Goal: Information Seeking & Learning: Learn about a topic

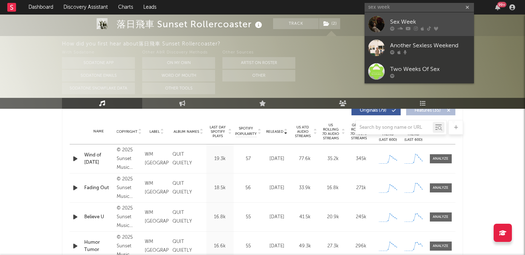
click at [450, 15] on link "Sex Week" at bounding box center [418, 24] width 109 height 24
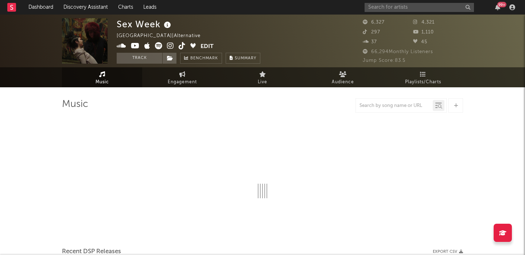
select select "6m"
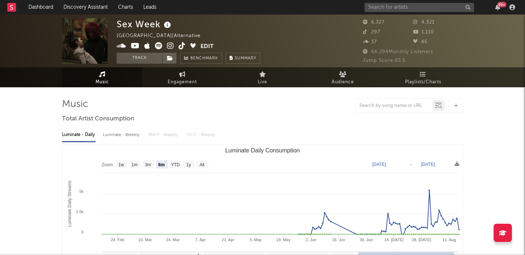
click at [120, 135] on div "Luminate - Weekly" at bounding box center [122, 135] width 38 height 12
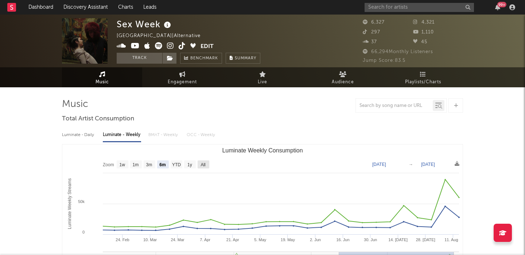
click at [202, 162] on g "All" at bounding box center [203, 165] width 12 height 8
select select "All"
type input "2024-02-15"
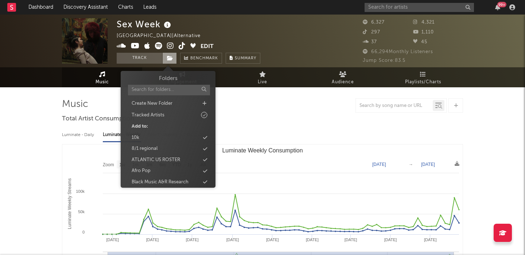
click at [169, 61] on span at bounding box center [169, 58] width 15 height 11
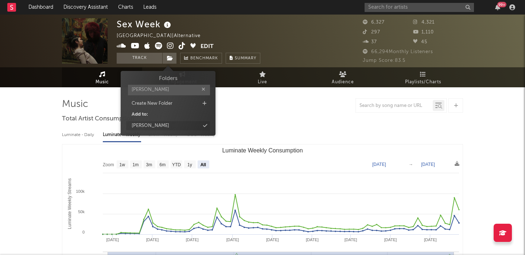
type input "cody"
click at [187, 129] on div "cody" at bounding box center [168, 125] width 84 height 9
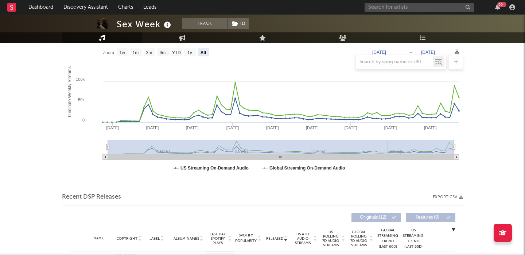
scroll to position [250, 0]
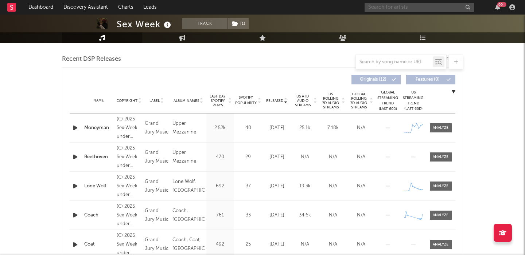
click at [401, 7] on input "text" at bounding box center [418, 7] width 109 height 9
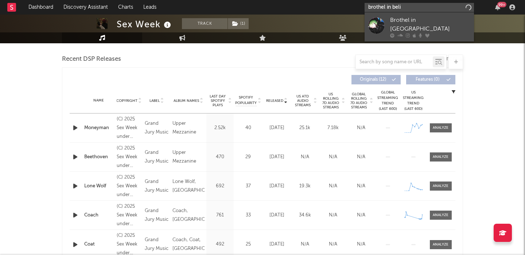
type input "brothel in beli"
click at [440, 18] on div "Brothel in Belize" at bounding box center [430, 24] width 80 height 17
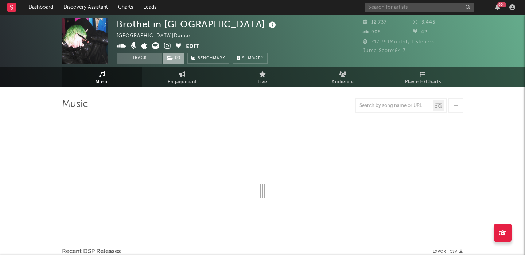
click at [172, 60] on icon at bounding box center [170, 58] width 6 height 5
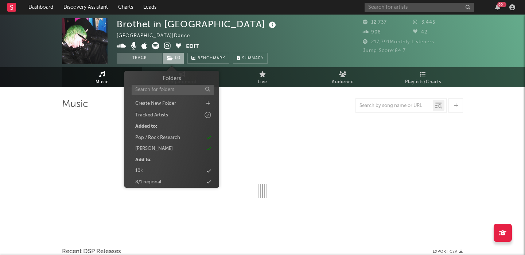
select select "6m"
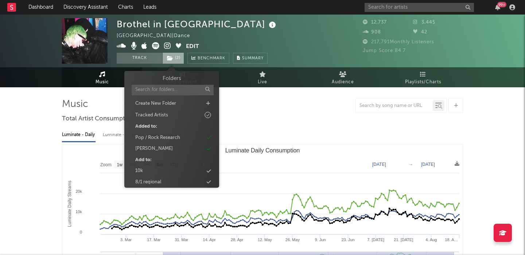
click at [172, 60] on icon at bounding box center [170, 58] width 6 height 5
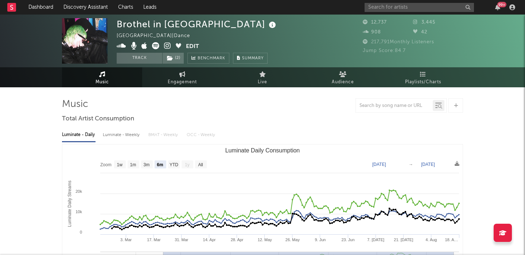
click at [125, 138] on div "Luminate - Weekly" at bounding box center [122, 135] width 38 height 12
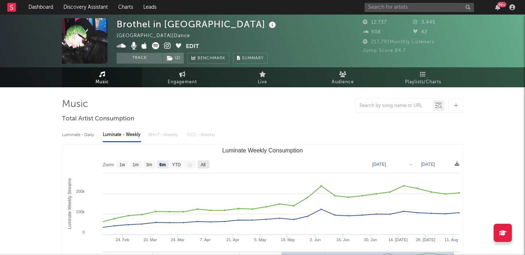
click at [205, 163] on text "All" at bounding box center [202, 164] width 5 height 5
select select "All"
type input "2024-08-15"
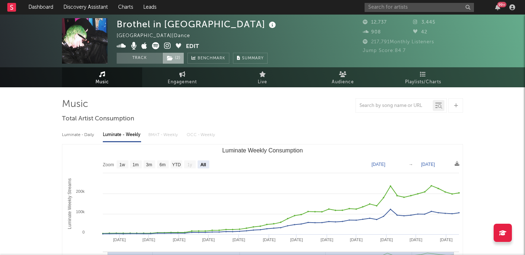
click at [175, 60] on span "( 2 )" at bounding box center [173, 58] width 22 height 11
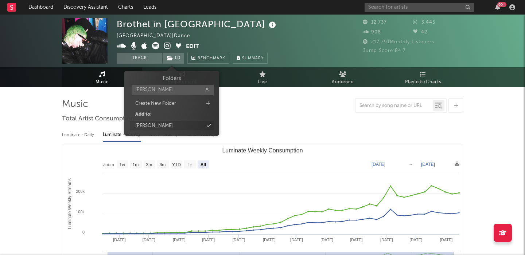
type input "[PERSON_NAME]"
click at [187, 122] on div "[PERSON_NAME]" at bounding box center [172, 125] width 84 height 9
click at [338, 148] on rect "Luminate Weekly Consumption" at bounding box center [262, 218] width 400 height 146
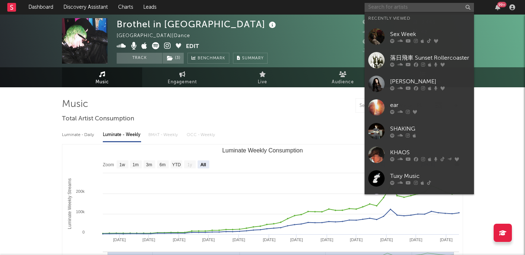
click at [381, 7] on input "text" at bounding box center [418, 7] width 109 height 9
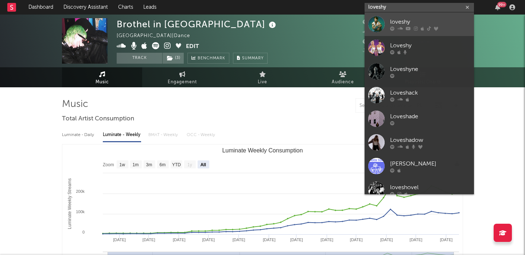
type input "loveshy"
click at [451, 26] on div at bounding box center [430, 28] width 80 height 4
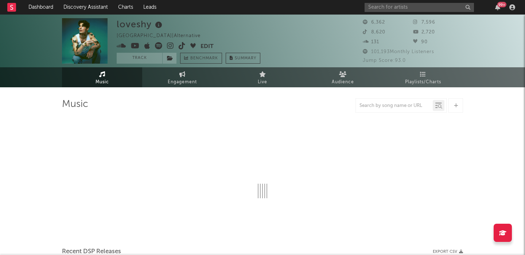
select select "6m"
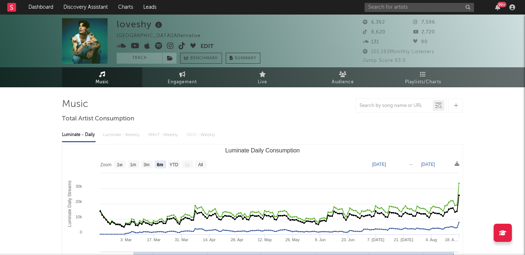
click at [170, 46] on icon at bounding box center [170, 45] width 7 height 7
click at [390, 5] on input "text" at bounding box center [418, 7] width 109 height 9
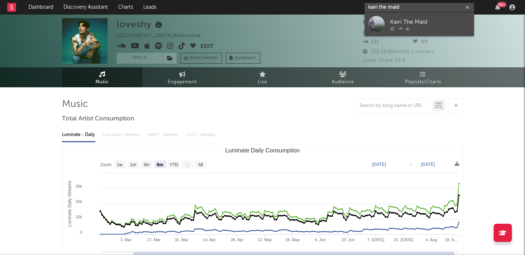
type input "kairi the maid"
click at [404, 16] on link "Kairi The Maid" at bounding box center [418, 24] width 109 height 24
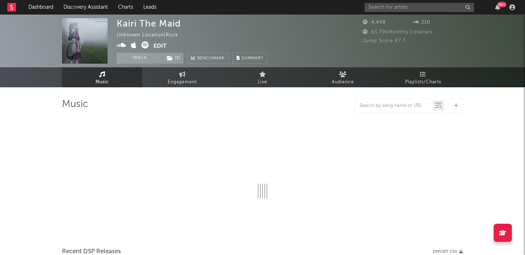
select select "1w"
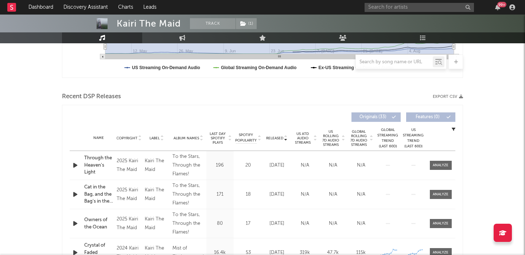
scroll to position [221, 0]
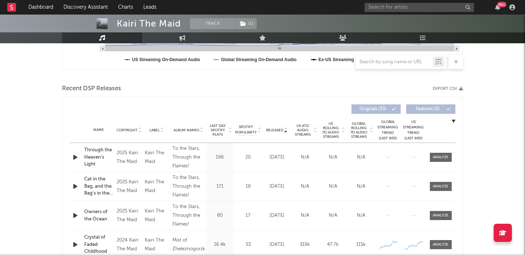
click at [331, 128] on span "US Rolling 7D Audio Streams" at bounding box center [331, 130] width 20 height 17
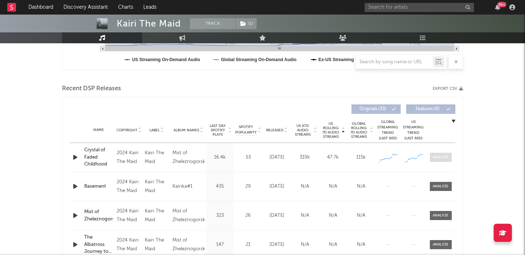
click at [444, 158] on div at bounding box center [440, 157] width 16 height 5
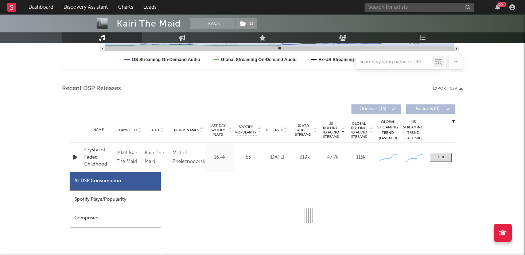
select select "1w"
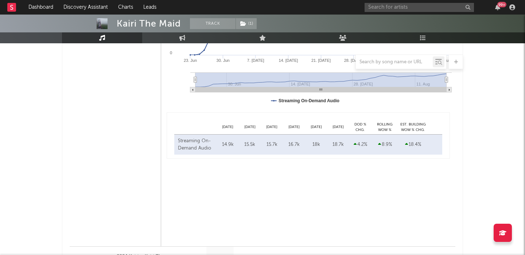
scroll to position [0, 0]
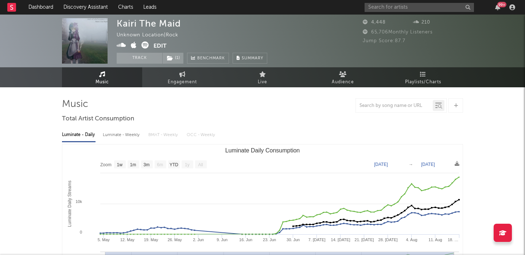
click at [146, 45] on icon at bounding box center [144, 45] width 7 height 7
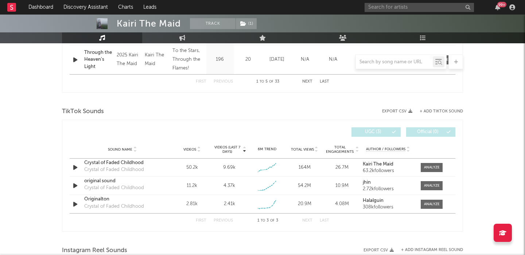
scroll to position [806, 0]
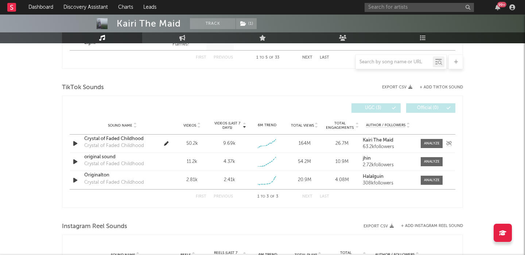
click at [115, 139] on div "Crystal of Faded Childhood" at bounding box center [122, 139] width 76 height 7
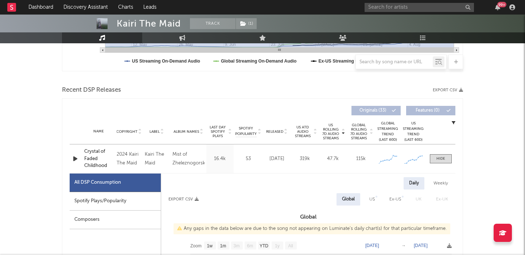
scroll to position [0, 0]
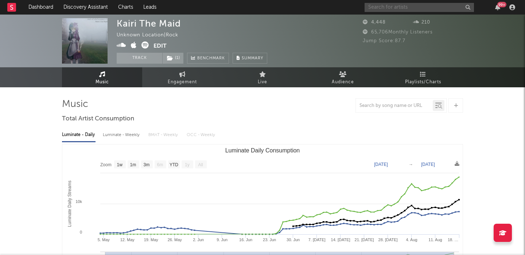
click at [420, 9] on input "text" at bounding box center [418, 7] width 109 height 9
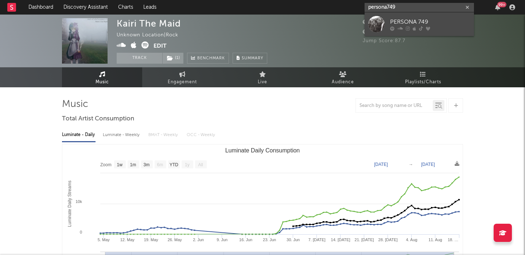
type input "persona749"
click at [442, 25] on div "PERSONA 749" at bounding box center [430, 21] width 80 height 9
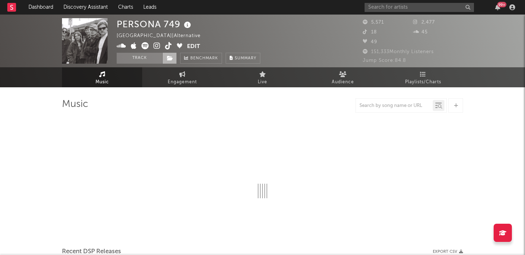
select select "6m"
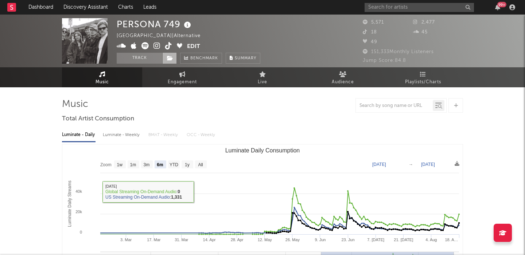
click at [172, 57] on icon at bounding box center [170, 58] width 6 height 5
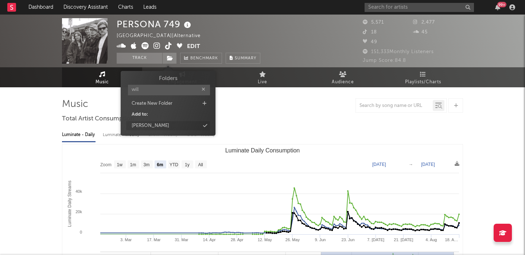
type input "will"
click at [199, 127] on div "[PERSON_NAME]" at bounding box center [168, 125] width 84 height 9
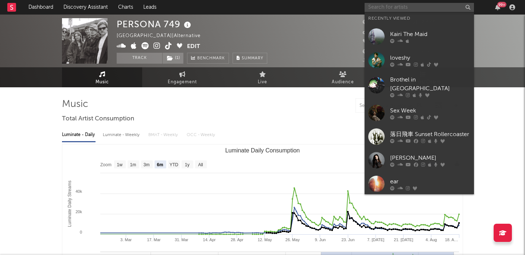
click at [415, 7] on input "text" at bounding box center [418, 7] width 109 height 9
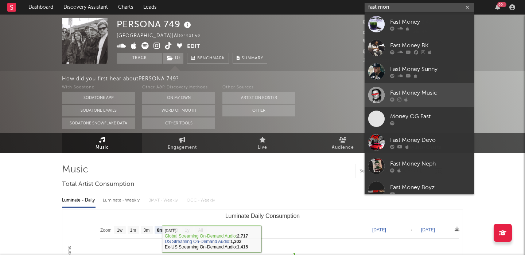
type input "fast mon"
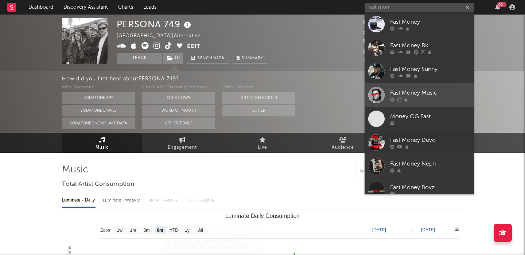
click at [424, 88] on link "Fast Money Music" at bounding box center [418, 95] width 109 height 24
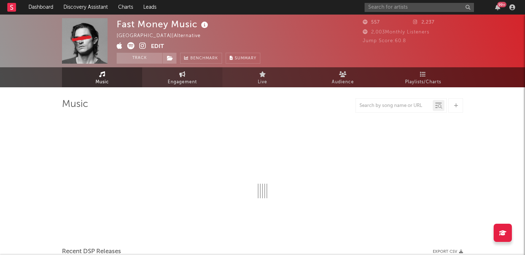
select select "1w"
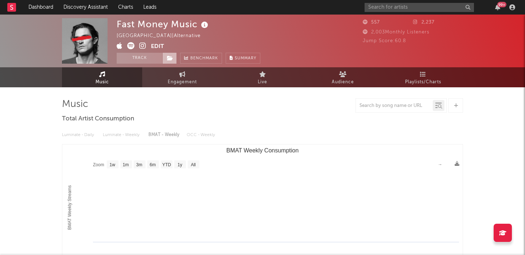
click at [169, 59] on icon at bounding box center [170, 58] width 6 height 5
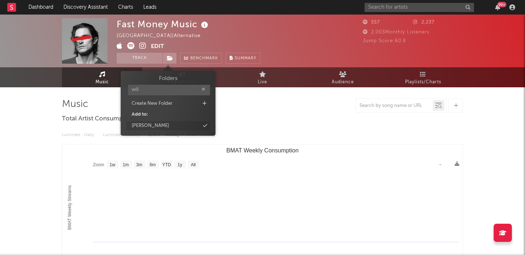
type input "will"
click at [183, 125] on div "[PERSON_NAME]" at bounding box center [168, 125] width 84 height 9
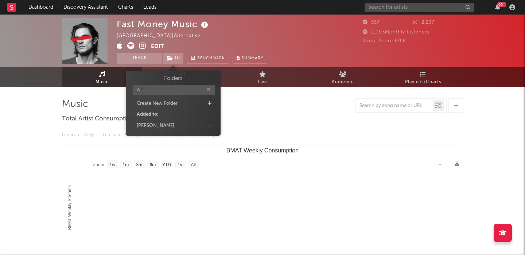
click at [347, 138] on div "Luminate - Daily Luminate - Weekly BMAT - Weekly OCC - Weekly" at bounding box center [262, 135] width 401 height 12
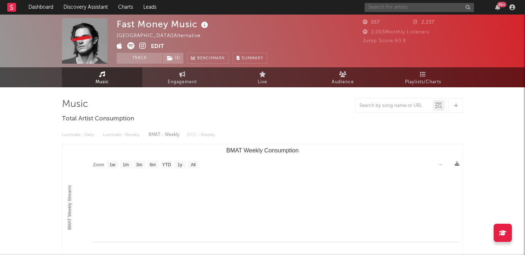
click at [406, 5] on input "text" at bounding box center [418, 7] width 109 height 9
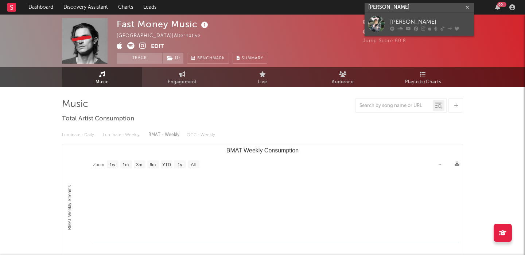
type input "mei simones"
click at [425, 25] on div "Mei Semones" at bounding box center [430, 21] width 80 height 9
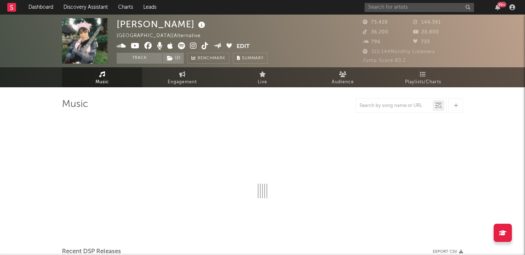
select select "6m"
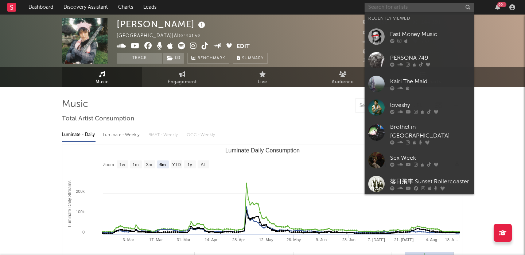
click at [424, 11] on input "text" at bounding box center [418, 7] width 109 height 9
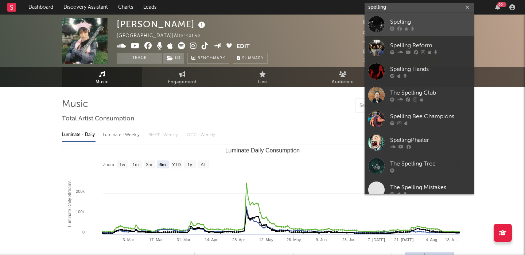
type input "spelling"
click at [430, 20] on div "Spelling" at bounding box center [430, 21] width 80 height 9
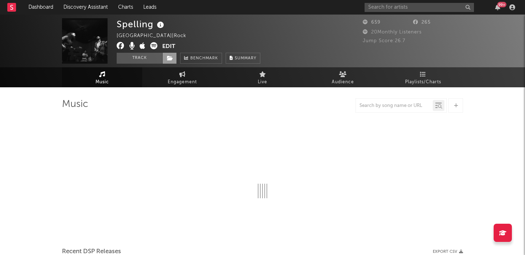
click at [171, 58] on icon at bounding box center [170, 58] width 6 height 5
select select "1w"
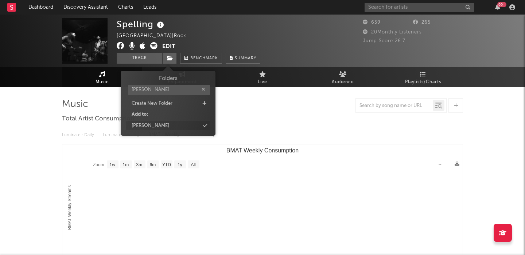
type input "[PERSON_NAME]"
click at [188, 122] on div "[PERSON_NAME]" at bounding box center [168, 125] width 84 height 9
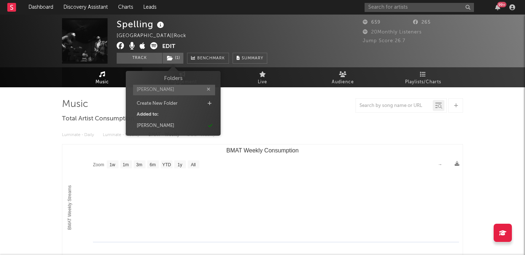
click at [114, 204] on rect "BMAT Weekly Consumption" at bounding box center [262, 218] width 400 height 146
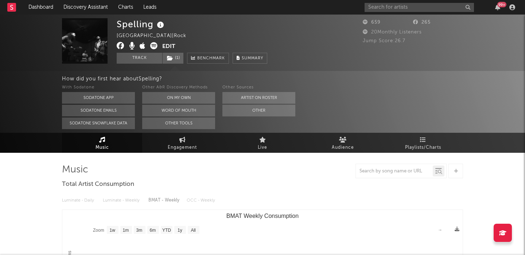
click at [153, 42] on icon at bounding box center [153, 45] width 7 height 7
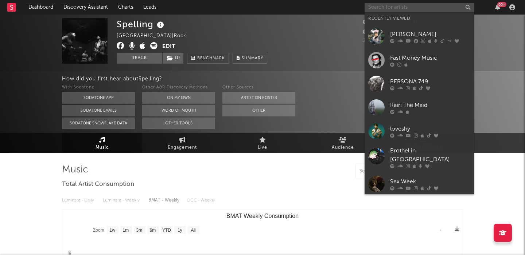
click at [406, 4] on input "text" at bounding box center [418, 7] width 109 height 9
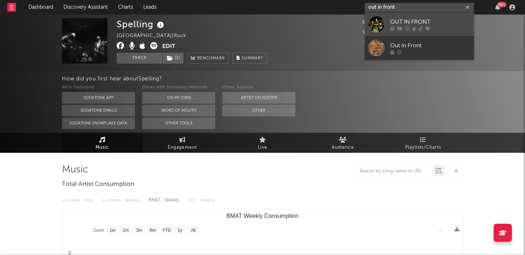
type input "out in front"
click at [427, 20] on div "OUT IN FRONT" at bounding box center [430, 21] width 80 height 9
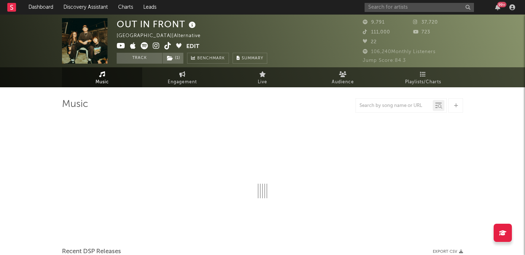
select select "6m"
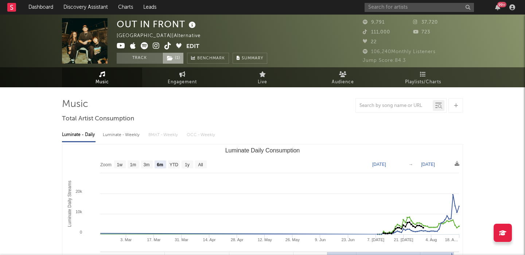
click at [175, 59] on span "( 1 )" at bounding box center [172, 58] width 21 height 11
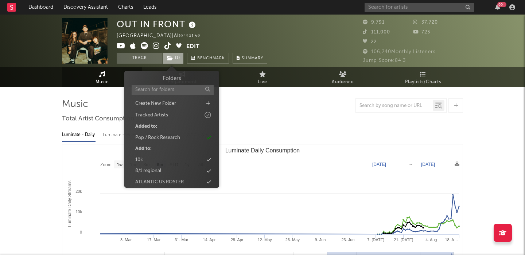
click at [175, 59] on span "( 1 )" at bounding box center [172, 58] width 21 height 11
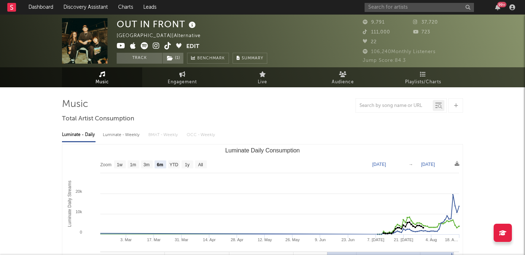
click at [119, 132] on div "Luminate - Weekly" at bounding box center [122, 135] width 38 height 12
select select "6m"
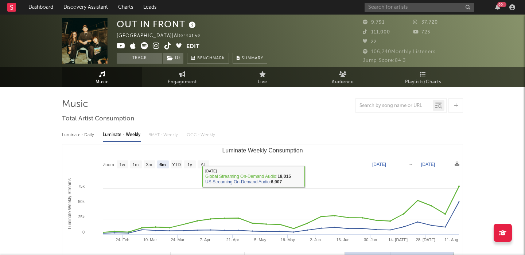
click at [78, 132] on div "Luminate - Daily" at bounding box center [79, 135] width 34 height 12
select select "6m"
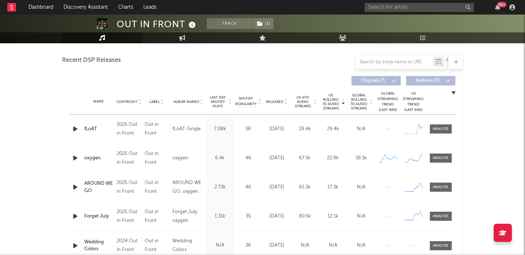
scroll to position [252, 0]
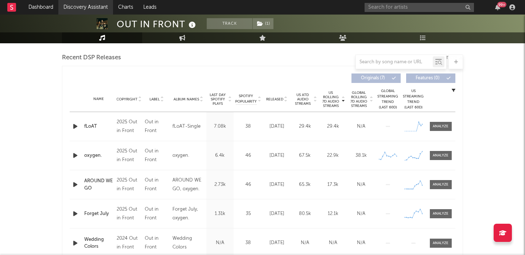
click at [78, 9] on link "Discovery Assistant" at bounding box center [85, 7] width 55 height 15
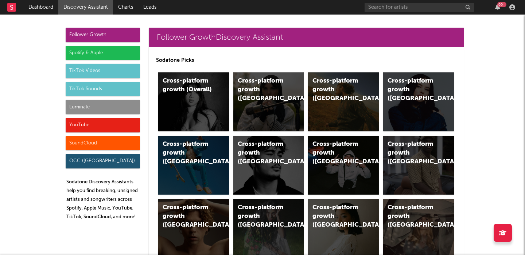
click at [110, 35] on div "Follower Growth" at bounding box center [103, 35] width 74 height 15
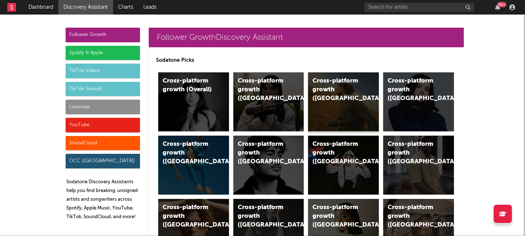
click at [338, 102] on div "Cross-platform growth (US)" at bounding box center [343, 102] width 71 height 59
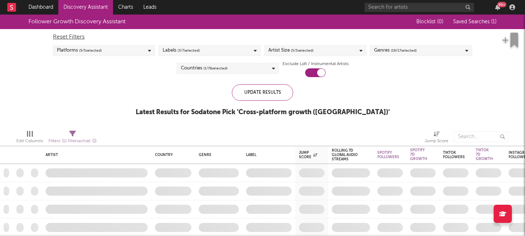
checkbox input "true"
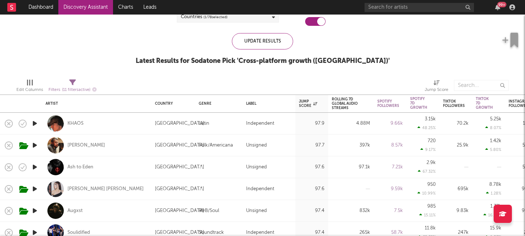
click at [28, 83] on div at bounding box center [30, 83] width 6 height 6
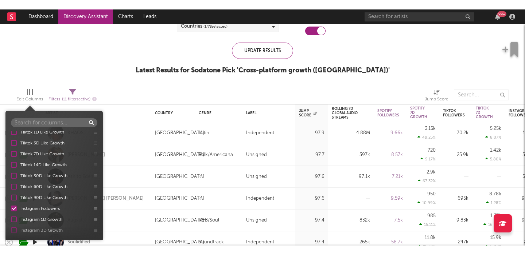
scroll to position [337, 0]
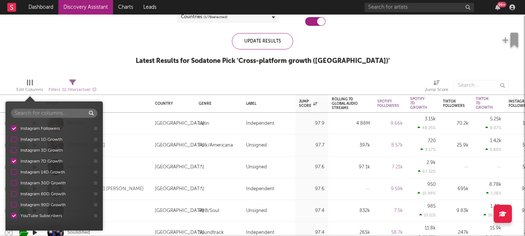
click at [85, 47] on div "Follower Growth Discovery Assistant Blocklist ( 11 ) Saved Searches ( 1 ) Reset…" at bounding box center [262, 18] width 525 height 110
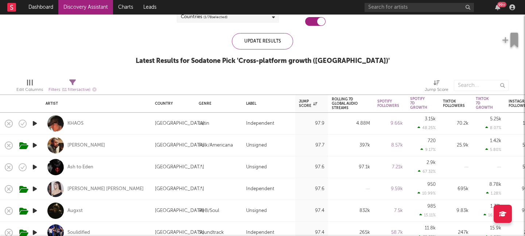
click at [74, 86] on div "Filters ( 11 filters active)" at bounding box center [72, 90] width 48 height 9
select select "or"
select select "between"
click at [82, 54] on div "Follower Growth Discovery Assistant Blocklist ( 11 ) Saved Searches ( 1 ) Reset…" at bounding box center [262, 18] width 525 height 110
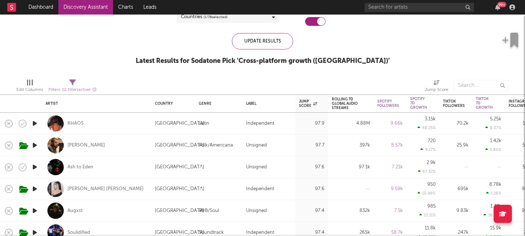
click at [28, 82] on div at bounding box center [30, 83] width 6 height 6
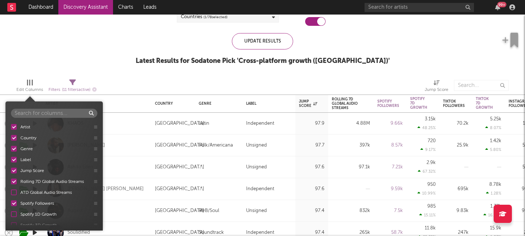
click at [28, 82] on div at bounding box center [30, 83] width 6 height 6
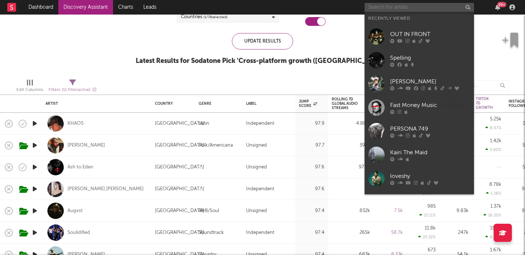
click at [410, 12] on input "text" at bounding box center [418, 7] width 109 height 9
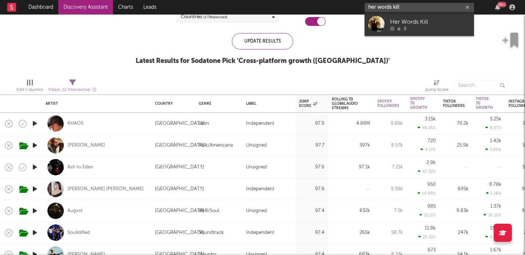
type input "her words kill"
click at [408, 28] on div at bounding box center [430, 28] width 80 height 4
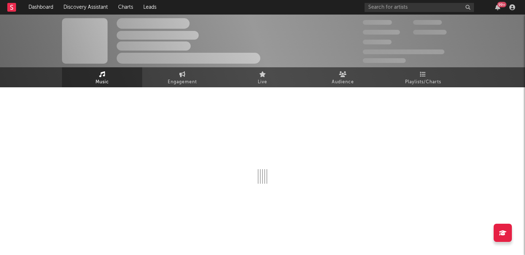
select select "1w"
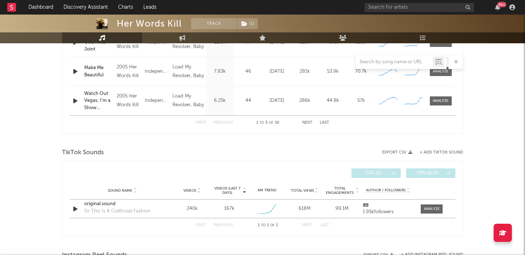
scroll to position [404, 0]
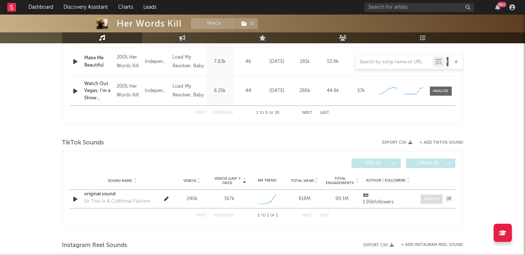
click at [429, 199] on div at bounding box center [432, 199] width 16 height 5
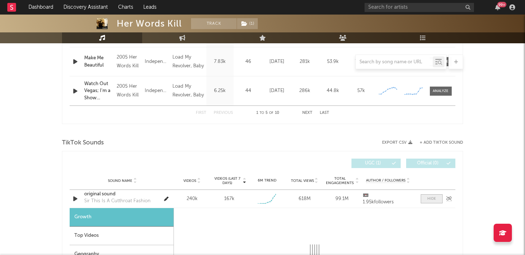
select select "1w"
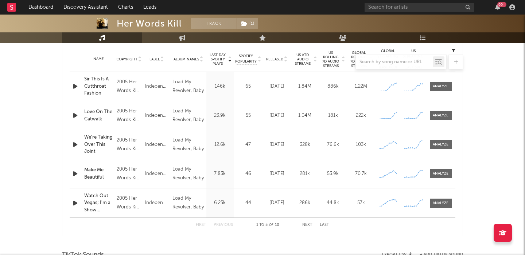
scroll to position [272, 0]
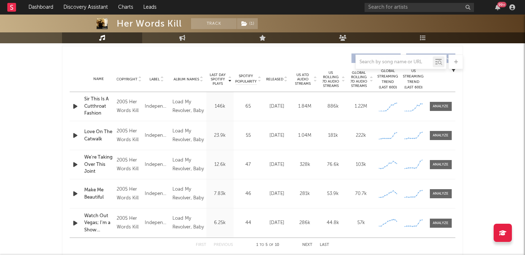
click at [333, 78] on span "US Rolling 7D Audio Streams" at bounding box center [331, 79] width 20 height 17
click at [436, 106] on div at bounding box center [440, 106] width 16 height 5
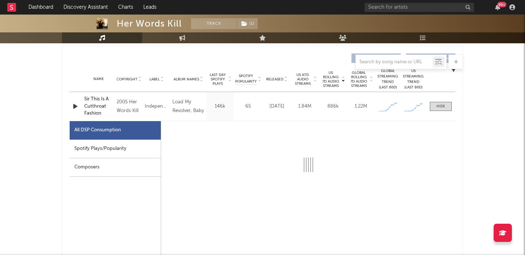
select select "1w"
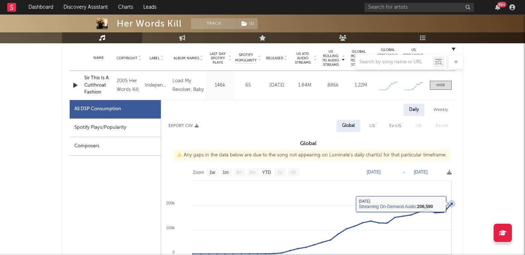
scroll to position [288, 0]
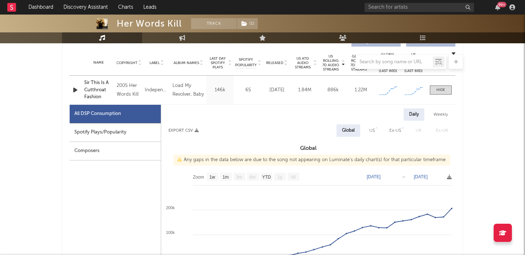
click at [105, 89] on div "Sir This Is A Cutthroat Fashion" at bounding box center [98, 89] width 29 height 21
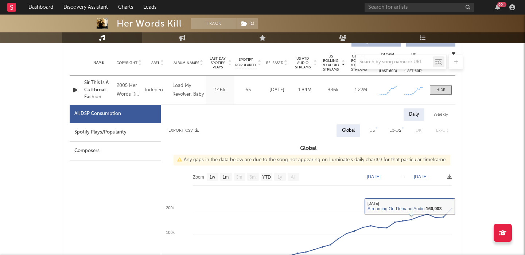
click at [370, 134] on div "US" at bounding box center [371, 130] width 5 height 9
select select "1w"
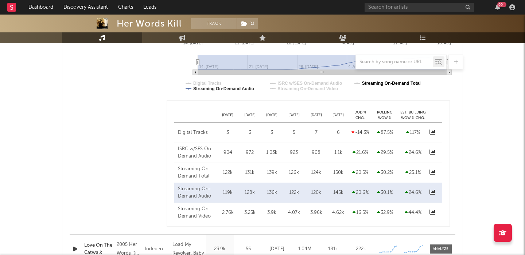
scroll to position [563, 0]
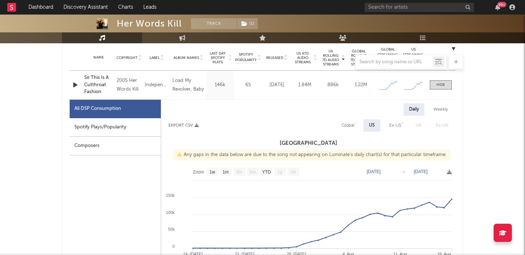
click at [356, 127] on div "Global" at bounding box center [348, 125] width 24 height 12
select select "1w"
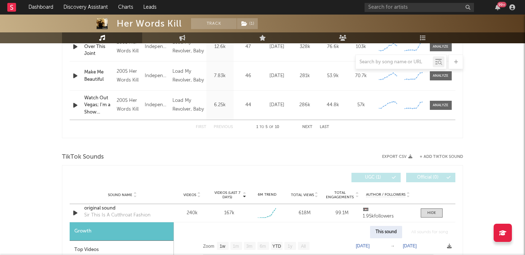
scroll to position [740, 0]
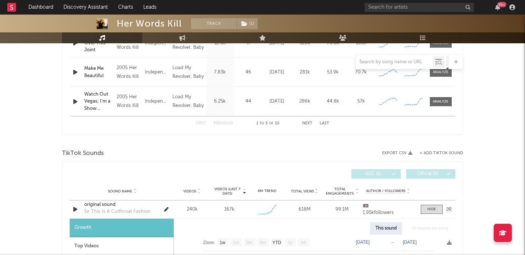
click at [102, 203] on div "original sound" at bounding box center [122, 204] width 76 height 7
click at [75, 211] on icon "button" at bounding box center [75, 209] width 8 height 9
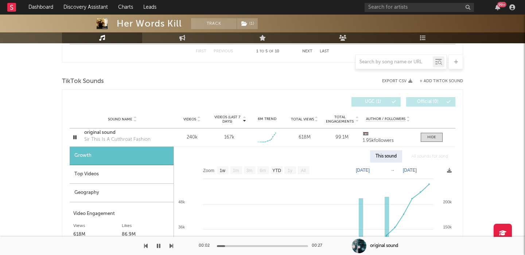
scroll to position [814, 0]
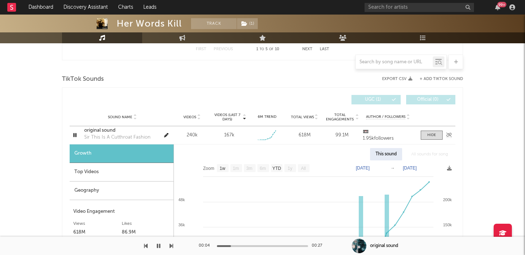
click at [99, 131] on div "original sound" at bounding box center [122, 130] width 76 height 7
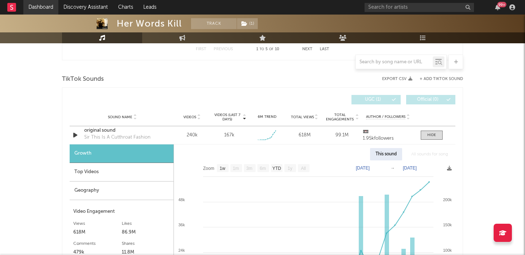
click at [44, 0] on link "Dashboard" at bounding box center [40, 7] width 35 height 15
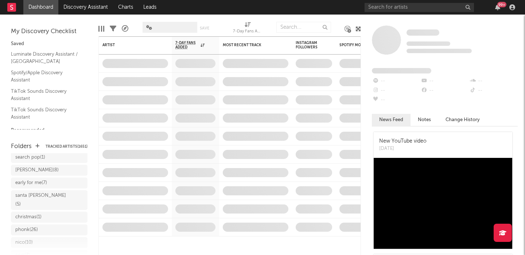
scroll to position [211, 0]
click at [34, 166] on div "joe ( 8 )" at bounding box center [41, 170] width 53 height 9
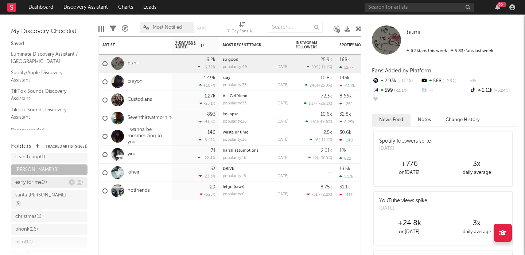
click at [30, 179] on div "early for me ( 7 )" at bounding box center [31, 183] width 32 height 9
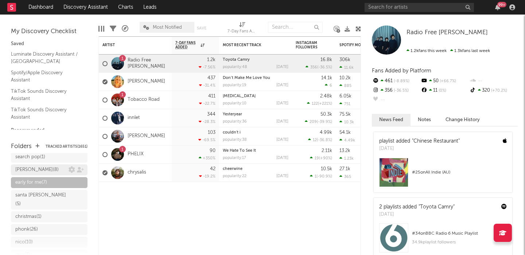
click at [31, 166] on div "joe ( 8 )" at bounding box center [41, 170] width 53 height 9
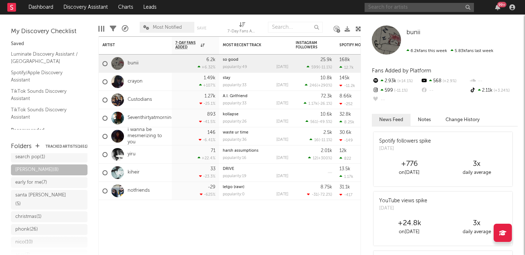
click at [416, 3] on input "text" at bounding box center [418, 7] width 109 height 9
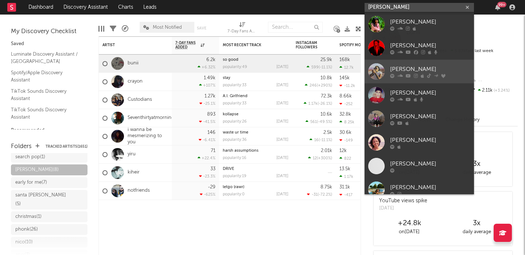
type input "chelsea jor"
click at [428, 75] on icon at bounding box center [429, 76] width 4 height 4
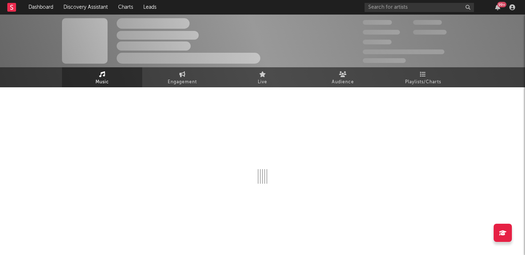
select select "1w"
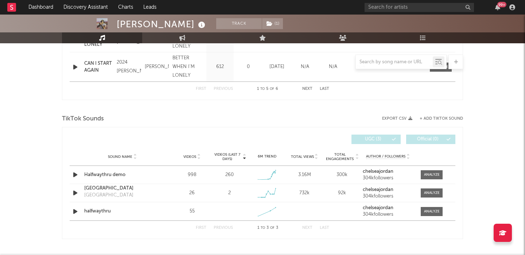
scroll to position [428, 0]
click at [427, 174] on div at bounding box center [432, 174] width 16 height 5
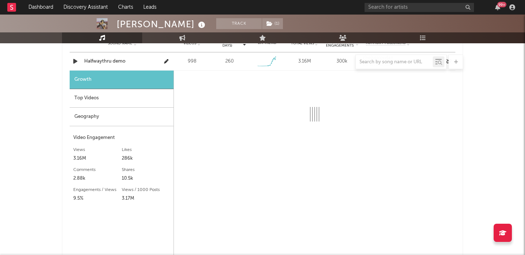
scroll to position [545, 0]
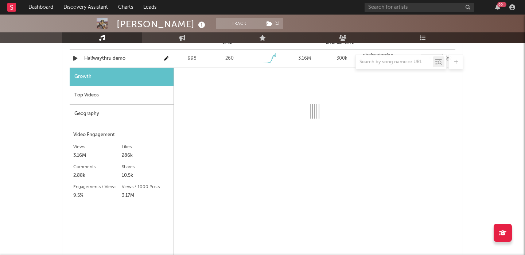
select select "1w"
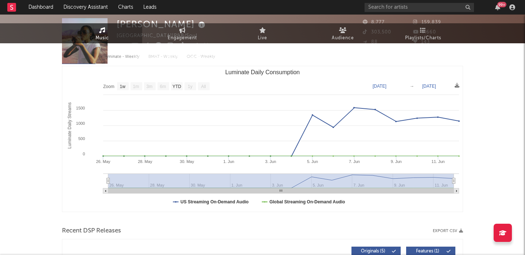
scroll to position [0, 0]
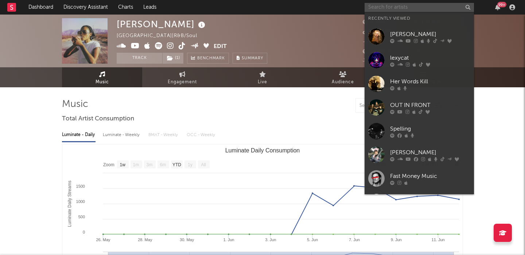
click at [383, 9] on input "text" at bounding box center [418, 7] width 109 height 9
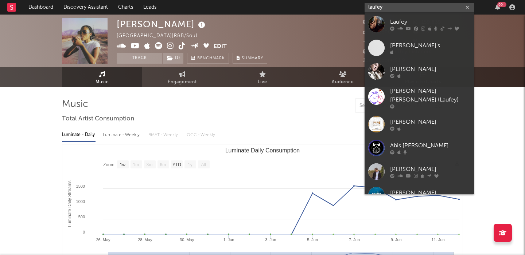
type input "laufey"
click at [416, 29] on icon at bounding box center [416, 28] width 4 height 4
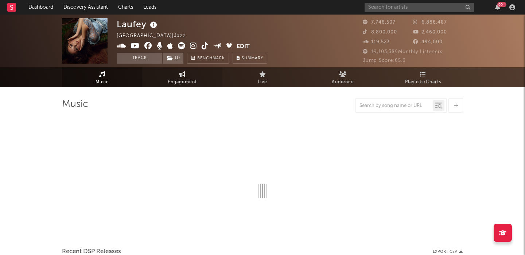
click at [189, 76] on link "Engagement" at bounding box center [182, 77] width 80 height 20
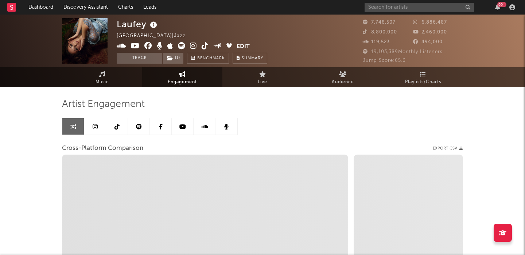
select select "1w"
click at [114, 130] on link at bounding box center [117, 126] width 22 height 16
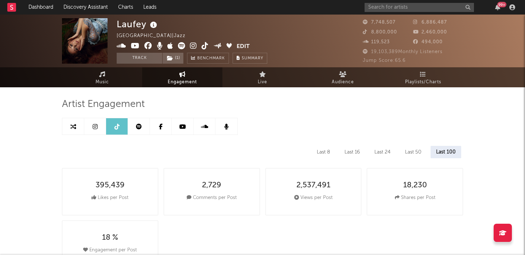
select select "6m"
click at [325, 149] on div "Last 8" at bounding box center [323, 152] width 24 height 12
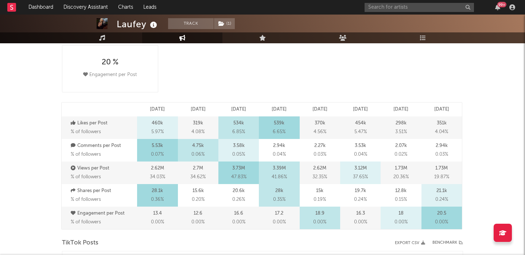
scroll to position [167, 0]
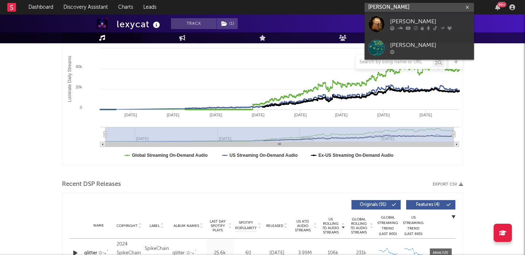
type input "claire rosi"
click at [417, 30] on icon at bounding box center [416, 28] width 4 height 4
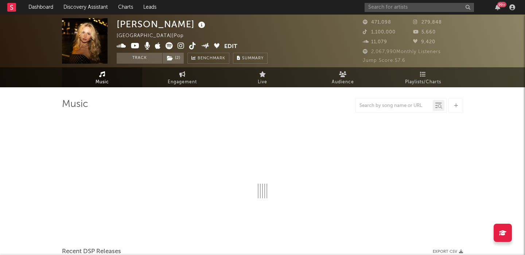
select select "6m"
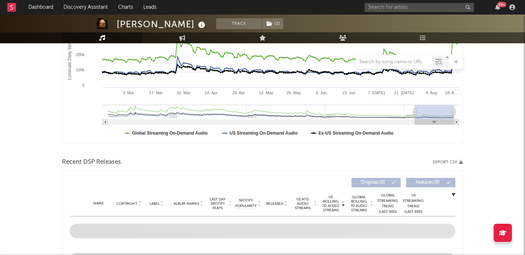
scroll to position [187, 0]
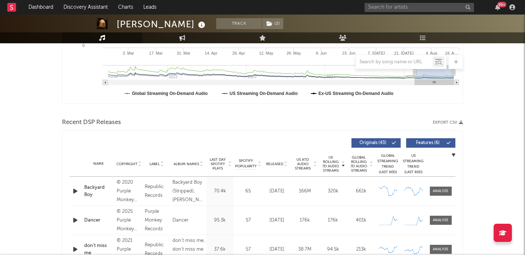
click at [280, 160] on div "Name Copyright Label Album Names Composer Names 7 Day Spotify Plays Last Day Sp…" at bounding box center [262, 165] width 385 height 26
click at [278, 166] on span "Released" at bounding box center [274, 164] width 17 height 4
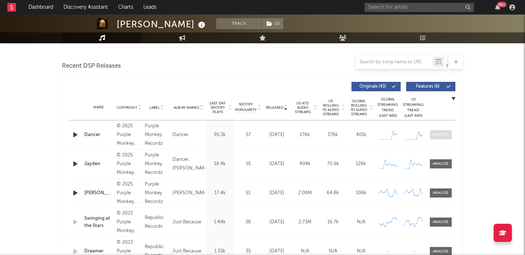
click at [444, 139] on span at bounding box center [441, 134] width 22 height 9
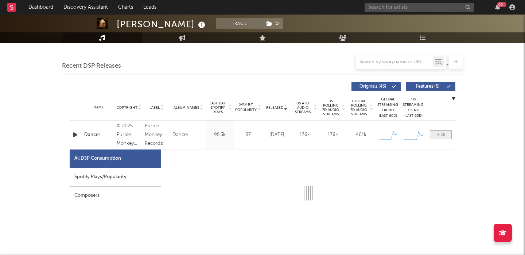
scroll to position [285, 0]
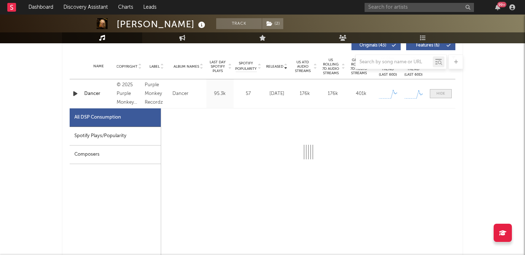
select select "1w"
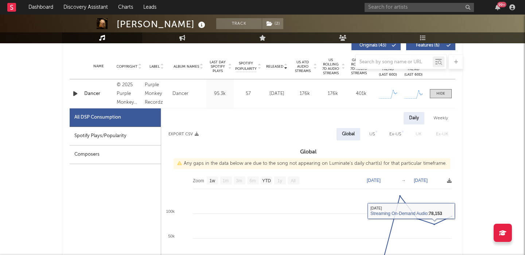
click at [355, 132] on div "Global" at bounding box center [348, 134] width 24 height 12
click at [376, 133] on div "US" at bounding box center [372, 134] width 16 height 12
select select "1w"
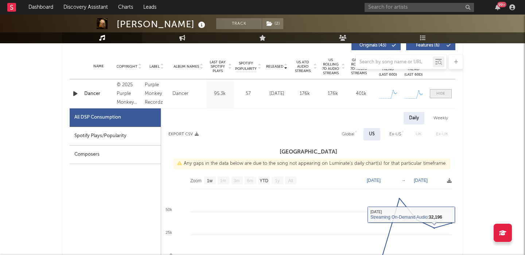
click at [442, 95] on div at bounding box center [440, 93] width 9 height 5
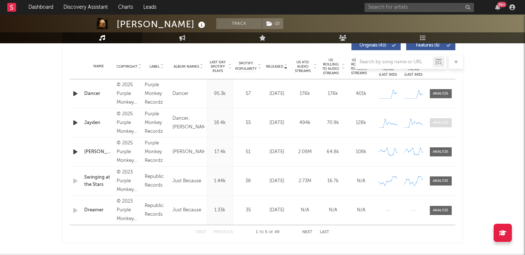
click at [442, 124] on div at bounding box center [440, 122] width 16 height 5
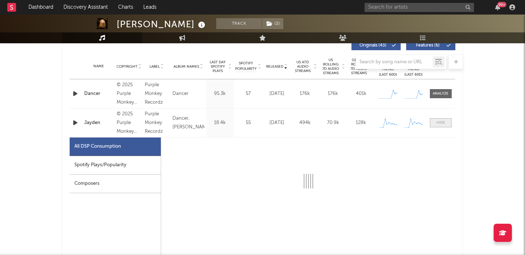
select select "1w"
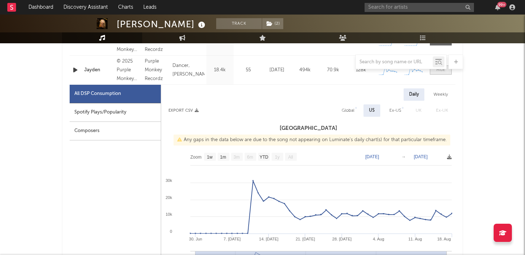
scroll to position [338, 0]
click at [441, 73] on span at bounding box center [441, 69] width 22 height 9
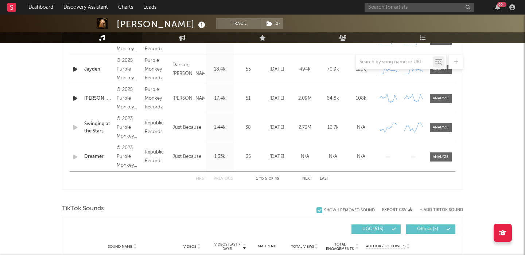
drag, startPoint x: 305, startPoint y: 177, endPoint x: 432, endPoint y: 190, distance: 127.5
click at [432, 190] on div "Released Copyright Label Album Names Last Day Spotify Plays Spotify Popularity …" at bounding box center [262, 85] width 401 height 211
click at [439, 97] on div at bounding box center [440, 98] width 16 height 5
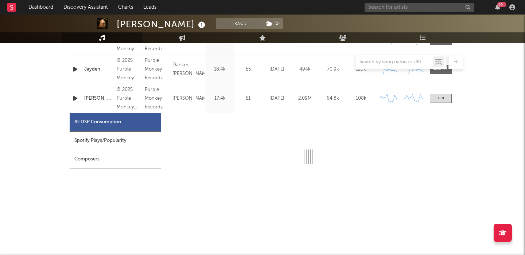
select select "1w"
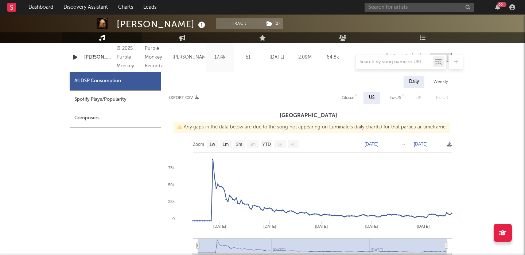
scroll to position [382, 0]
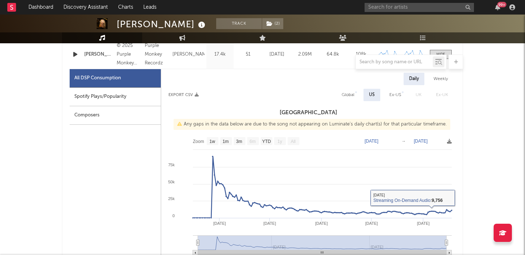
click at [341, 94] on div "Global" at bounding box center [348, 95] width 24 height 12
select select "1w"
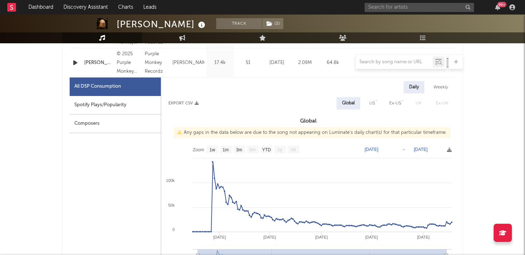
scroll to position [0, 0]
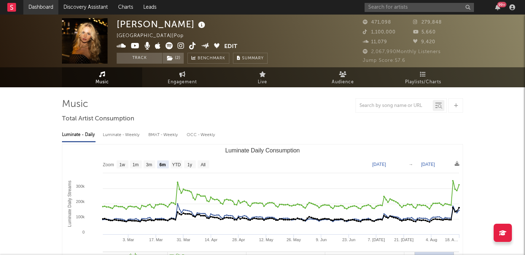
click at [44, 6] on link "Dashboard" at bounding box center [40, 7] width 35 height 15
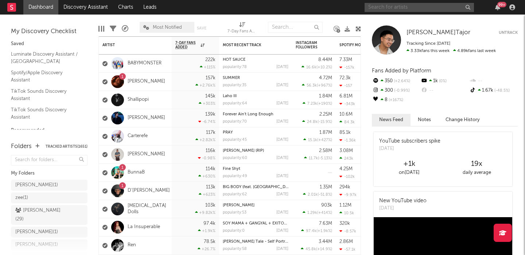
click at [387, 11] on input "text" at bounding box center [418, 7] width 109 height 9
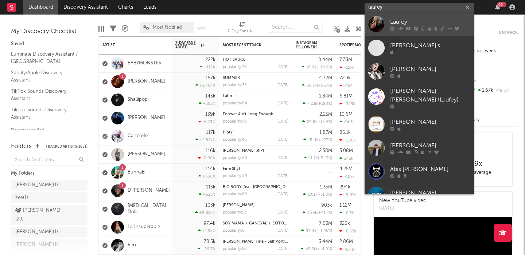
type input "laufey"
click at [412, 18] on div "Laufey" at bounding box center [430, 21] width 80 height 9
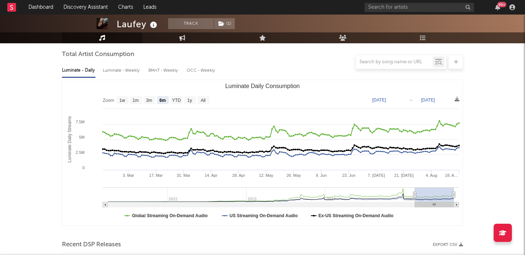
scroll to position [66, 0]
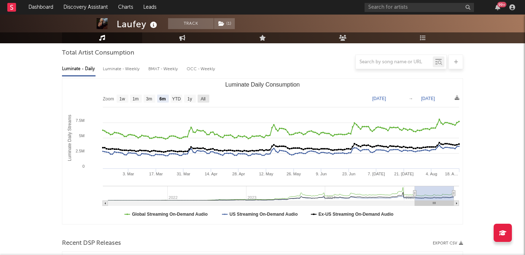
click at [204, 97] on text "All" at bounding box center [202, 99] width 5 height 5
select select "All"
type input "[DATE]"
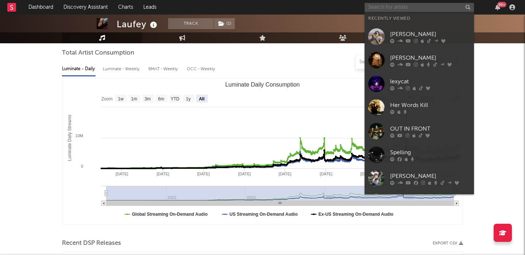
click at [391, 7] on input "text" at bounding box center [418, 7] width 109 height 9
paste input "HOA"
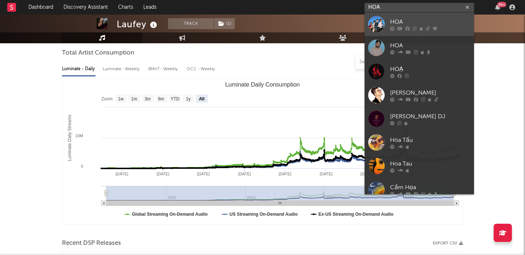
type input "HOA"
click at [405, 20] on div "HOA" at bounding box center [430, 21] width 80 height 9
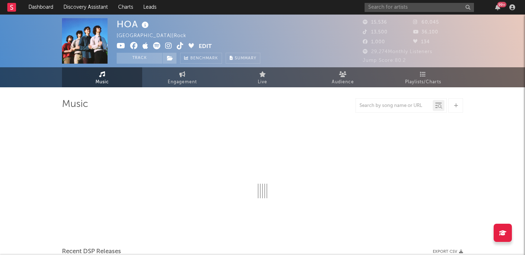
select select "6m"
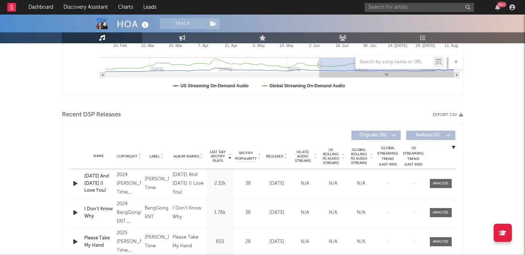
scroll to position [204, 0]
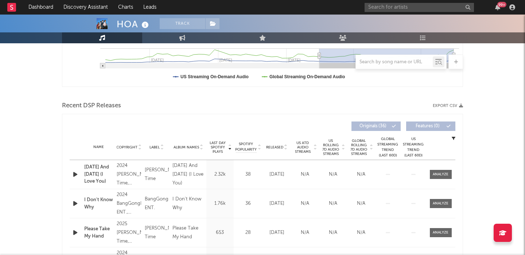
click at [329, 145] on span "US Rolling 7D Audio Streams" at bounding box center [331, 147] width 20 height 17
click at [74, 173] on icon "button" at bounding box center [75, 174] width 8 height 9
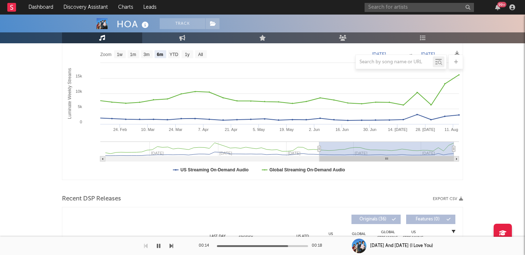
scroll to position [0, 0]
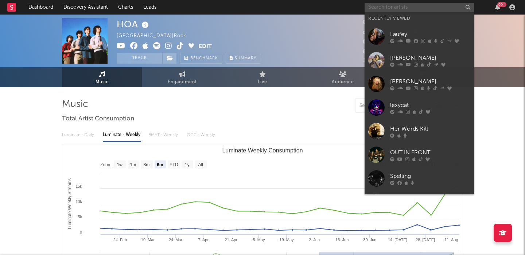
click at [401, 7] on input "text" at bounding box center [418, 7] width 109 height 9
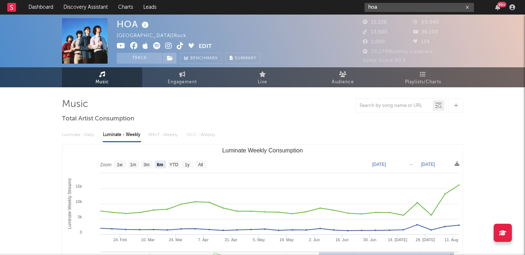
type input "hoa"
click at [155, 44] on icon at bounding box center [156, 45] width 7 height 7
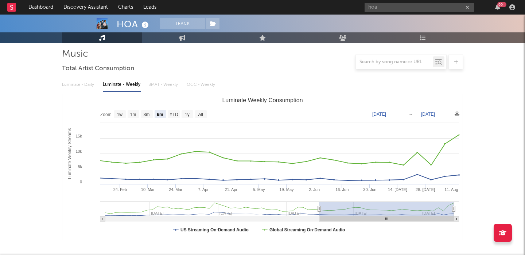
scroll to position [44, 0]
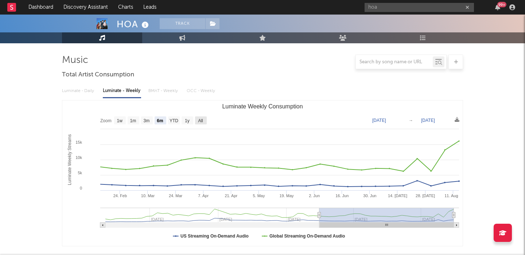
click at [204, 118] on rect "Luminate Weekly Consumption" at bounding box center [201, 121] width 12 height 8
select select "All"
type input "2024-05-02"
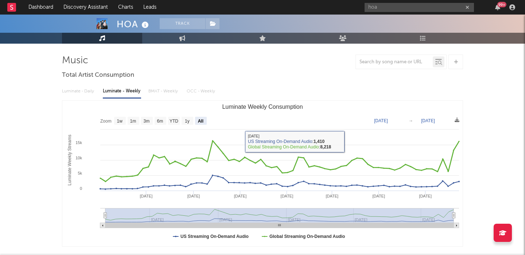
scroll to position [0, 0]
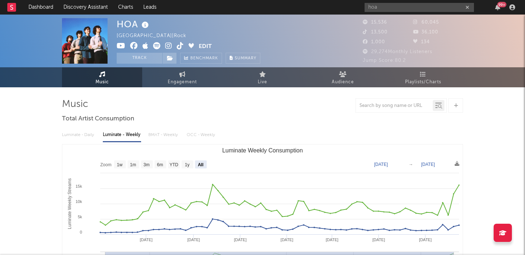
click at [126, 25] on div "HOA" at bounding box center [134, 24] width 34 height 12
copy div "HOA"
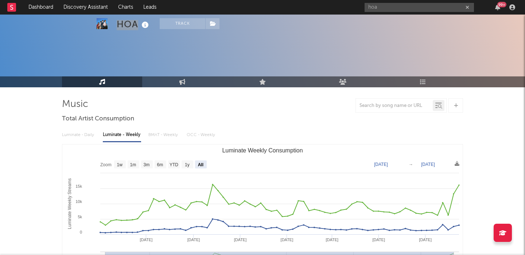
scroll to position [218, 0]
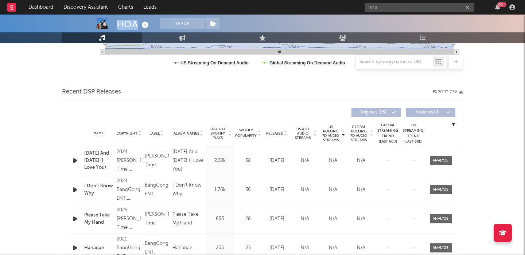
click at [143, 24] on icon at bounding box center [145, 25] width 11 height 10
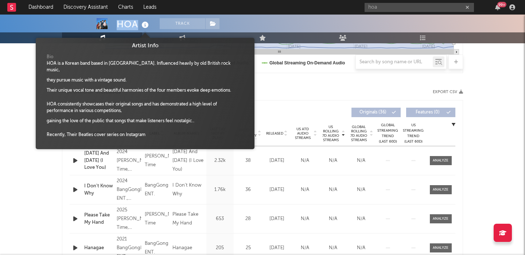
click at [143, 24] on icon at bounding box center [145, 25] width 11 height 10
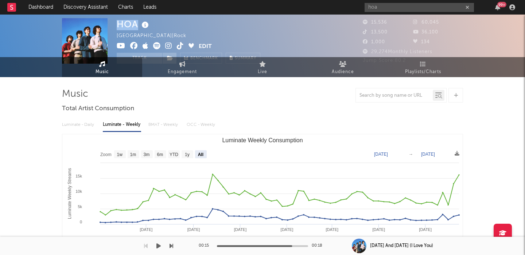
scroll to position [0, 0]
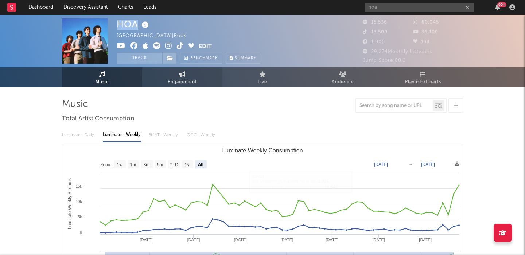
click at [175, 82] on span "Engagement" at bounding box center [182, 82] width 29 height 9
select select "1w"
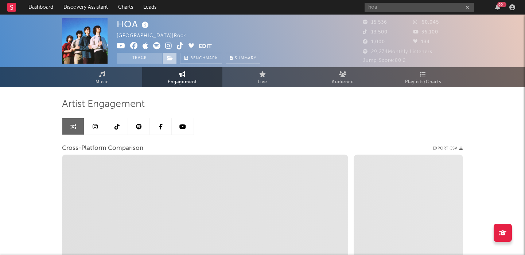
click at [169, 59] on icon at bounding box center [170, 58] width 6 height 5
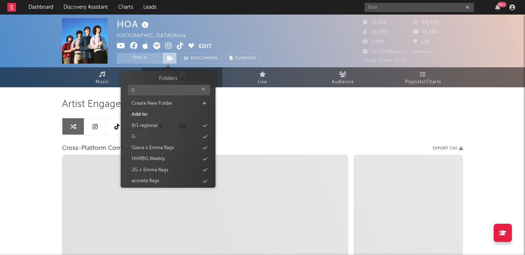
type input "g"
select select "1m"
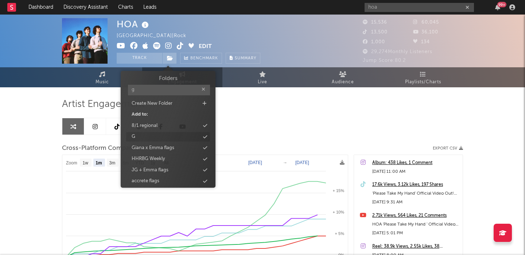
type input "g"
click at [171, 136] on div "G" at bounding box center [168, 136] width 84 height 9
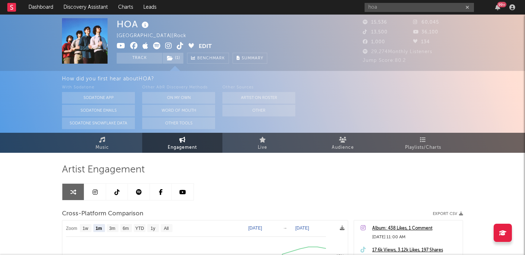
click at [179, 47] on icon at bounding box center [180, 45] width 7 height 7
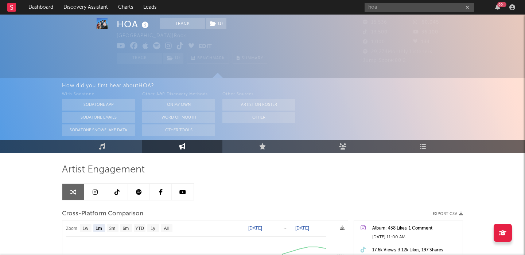
scroll to position [68, 0]
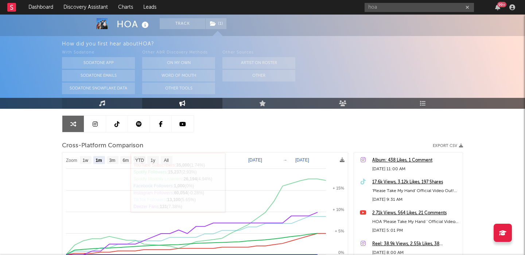
click at [103, 103] on icon at bounding box center [102, 104] width 6 height 6
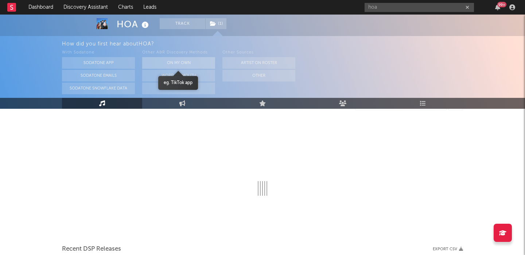
click at [187, 61] on button "On My Own" at bounding box center [178, 63] width 73 height 12
select select "6m"
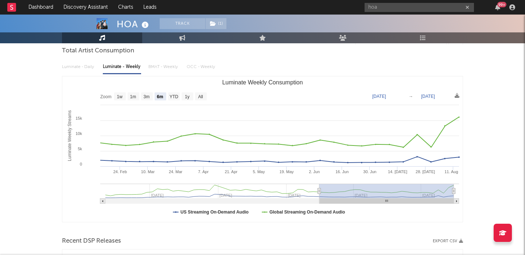
scroll to position [3, 0]
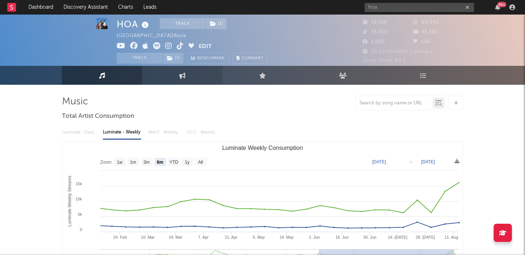
click at [183, 70] on link "Engagement" at bounding box center [182, 75] width 80 height 19
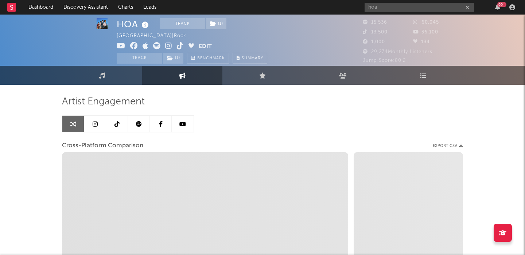
select select "1w"
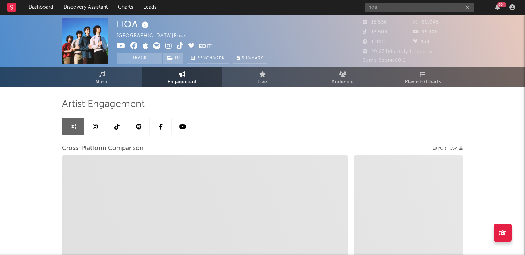
select select "1m"
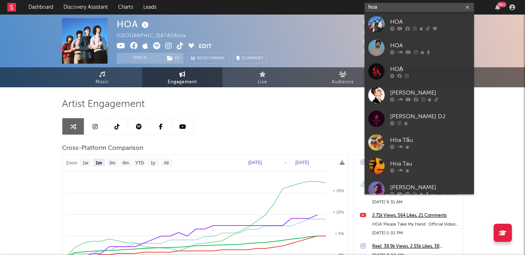
click at [390, 6] on input "hoa" at bounding box center [418, 7] width 109 height 9
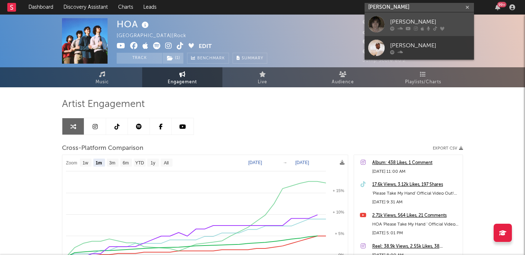
type input "cameron winter"
click at [392, 23] on div "Cameron Winter" at bounding box center [430, 21] width 80 height 9
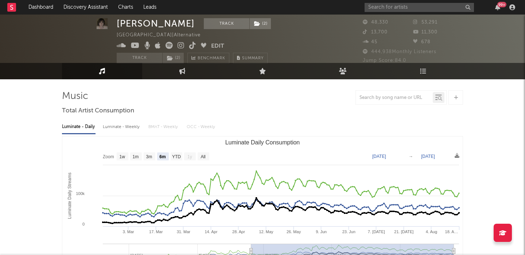
scroll to position [9, 0]
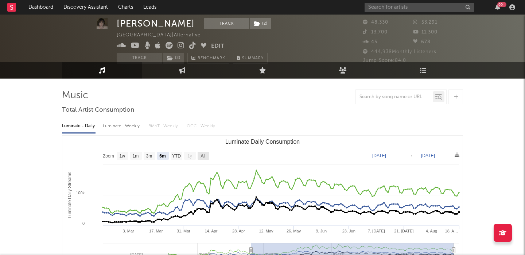
click at [203, 157] on text "All" at bounding box center [202, 156] width 5 height 5
select select "All"
type input "2024-10-13"
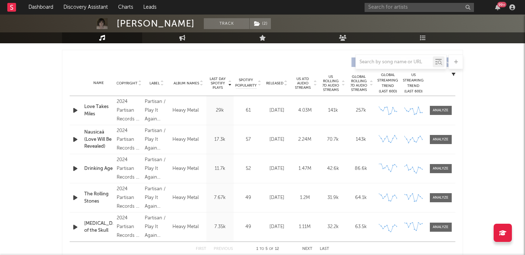
scroll to position [0, 0]
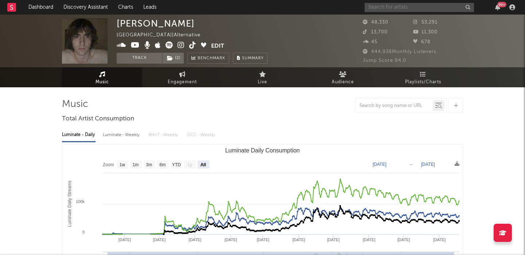
click at [375, 11] on input "text" at bounding box center [418, 7] width 109 height 9
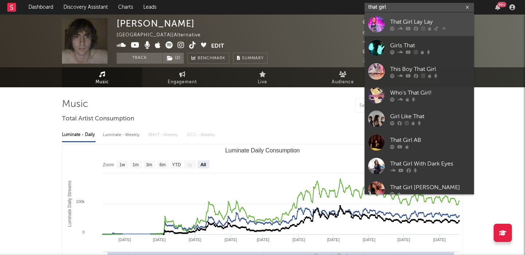
type input "that girl"
click at [387, 16] on link "That Girl Lay Lay" at bounding box center [418, 24] width 109 height 24
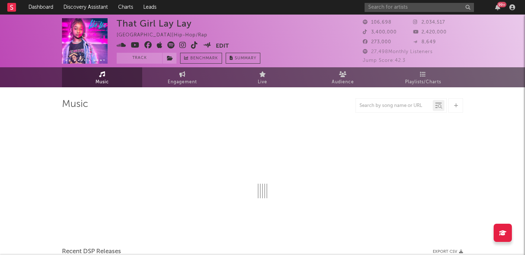
select select "6m"
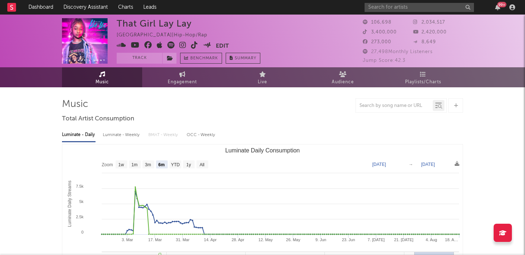
click at [125, 129] on div "Luminate - Weekly" at bounding box center [122, 135] width 38 height 12
select select "6m"
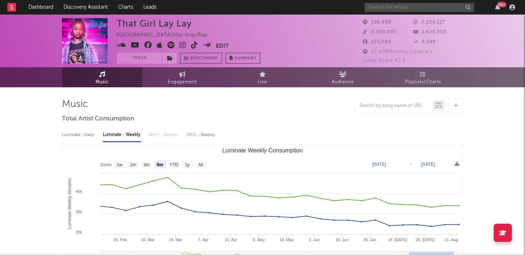
click at [376, 11] on input "text" at bounding box center [418, 7] width 109 height 9
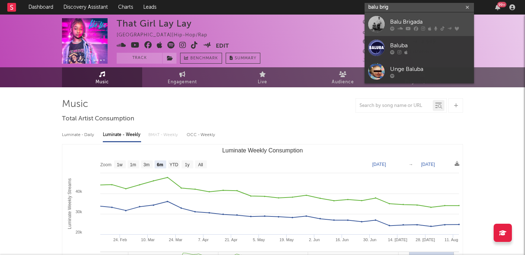
type input "balu brig"
click at [395, 19] on div "Balu Brigada" at bounding box center [430, 21] width 80 height 9
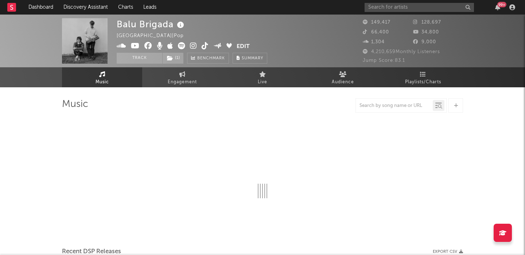
select select "6m"
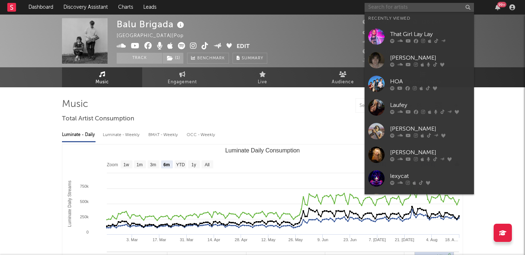
click at [381, 11] on input "text" at bounding box center [418, 7] width 109 height 9
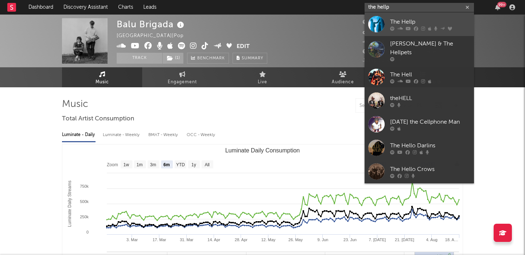
type input "the hellp"
click at [430, 24] on div "The Hellp" at bounding box center [430, 21] width 80 height 9
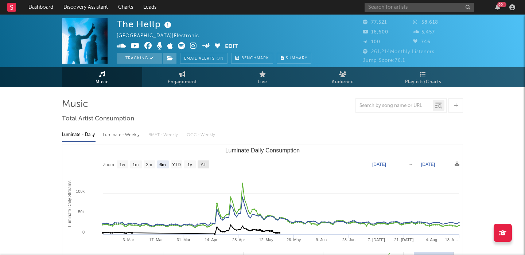
click at [203, 165] on text "All" at bounding box center [202, 164] width 5 height 5
select select "All"
type input "2021-04-23"
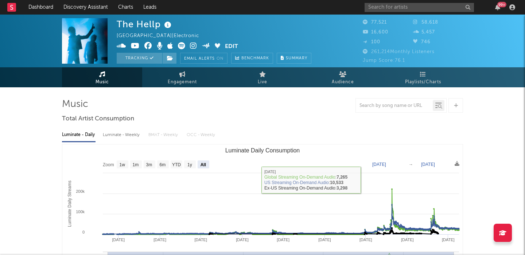
click at [124, 136] on div "Luminate - Weekly" at bounding box center [122, 135] width 38 height 12
select select "6m"
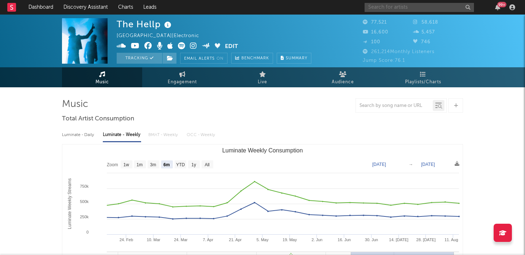
click at [389, 7] on input "text" at bounding box center [418, 7] width 109 height 9
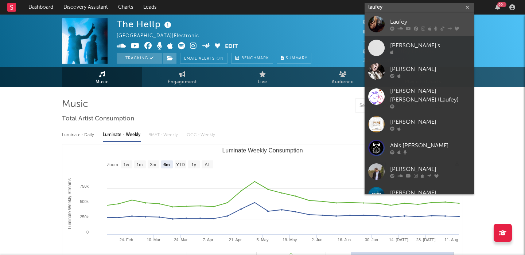
type input "laufey"
click at [399, 25] on div "Laufey" at bounding box center [430, 21] width 80 height 9
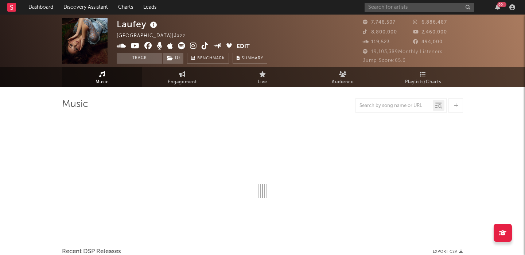
select select "6m"
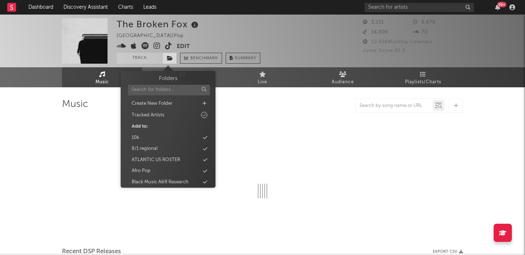
click at [170, 56] on icon at bounding box center [170, 58] width 6 height 5
type input "pop"
select select "1w"
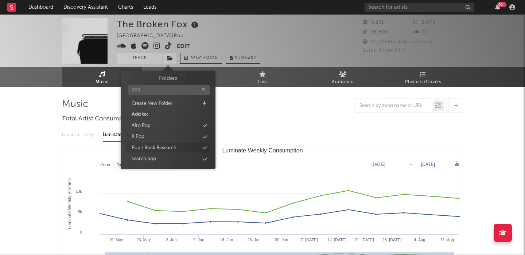
type input "pop"
click at [164, 145] on div "Pop / Rock Research" at bounding box center [154, 148] width 45 height 7
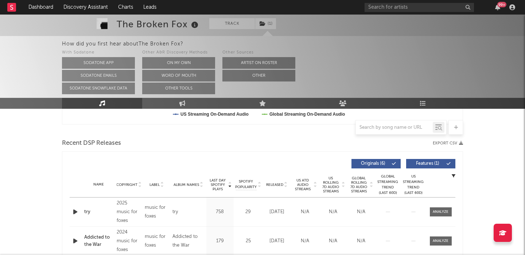
scroll to position [234, 0]
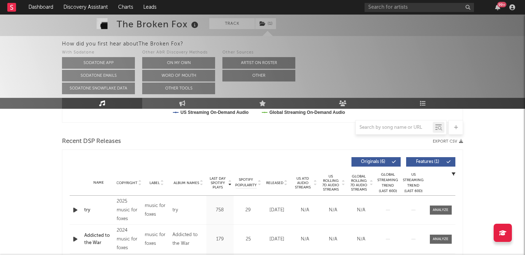
click at [69, 208] on div "Last Day Spotify Plays Copyright Label Album Names Last Day Spotify Plays Spoti…" at bounding box center [262, 255] width 401 height 211
click at [72, 208] on icon "button" at bounding box center [75, 210] width 8 height 9
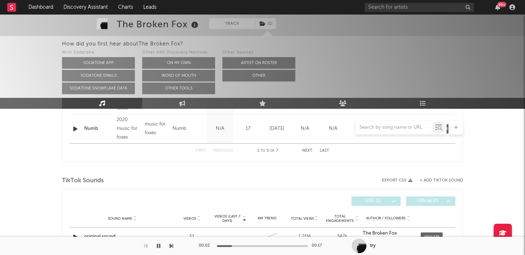
scroll to position [491, 0]
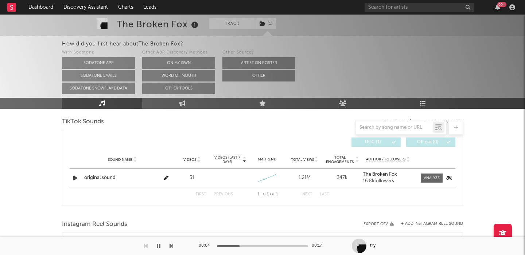
click at [77, 179] on icon "button" at bounding box center [75, 178] width 8 height 9
click at [429, 176] on div at bounding box center [432, 178] width 16 height 5
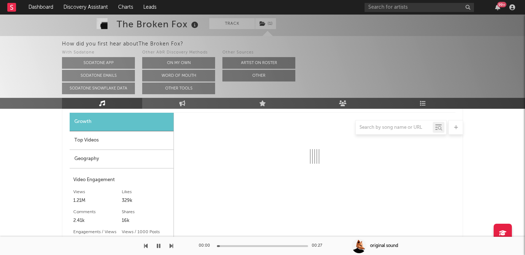
select select "1w"
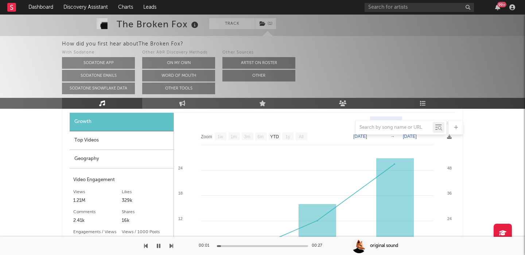
scroll to position [566, 0]
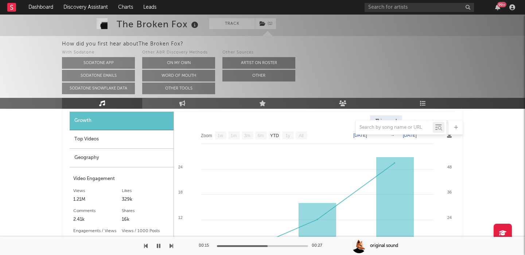
click at [153, 22] on div "The Broken Fox" at bounding box center [158, 24] width 83 height 12
copy div "The Broken Fox"
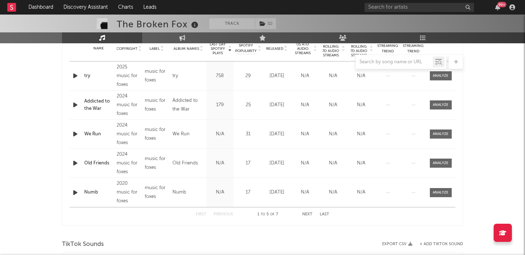
click at [73, 75] on icon "button" at bounding box center [75, 75] width 8 height 9
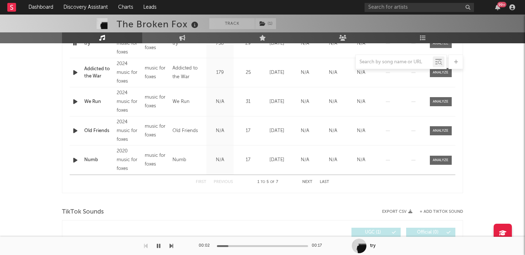
scroll to position [286, 0]
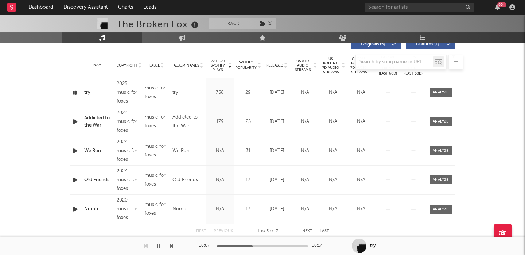
click at [332, 72] on span "US Rolling 7D Audio Streams" at bounding box center [331, 65] width 20 height 17
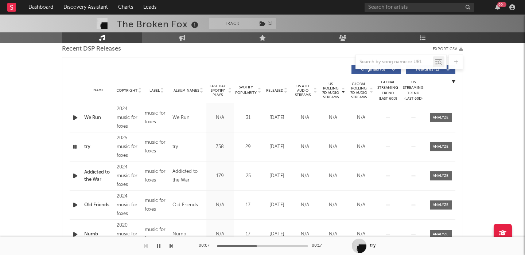
scroll to position [259, 0]
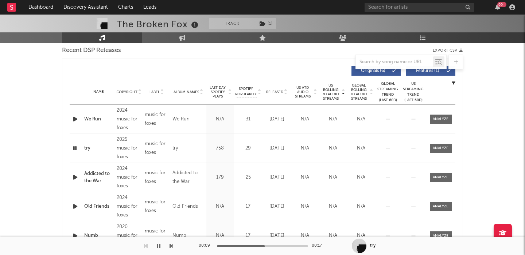
click at [420, 71] on span "Features ( 1 )" at bounding box center [428, 71] width 34 height 4
click at [75, 121] on icon "button" at bounding box center [75, 119] width 8 height 9
click at [77, 177] on icon "button" at bounding box center [75, 177] width 8 height 9
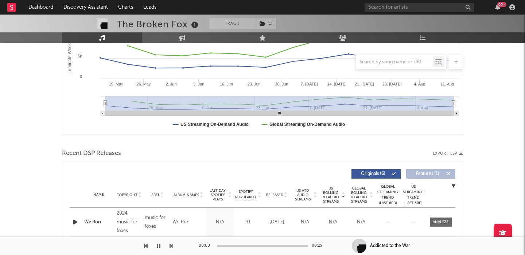
scroll to position [0, 0]
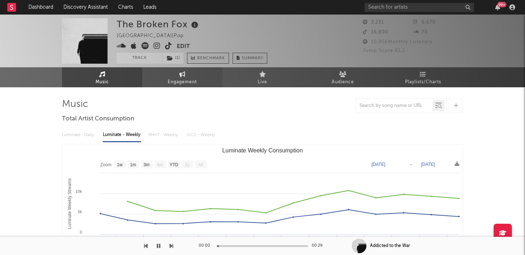
click at [175, 70] on link "Engagement" at bounding box center [182, 77] width 80 height 20
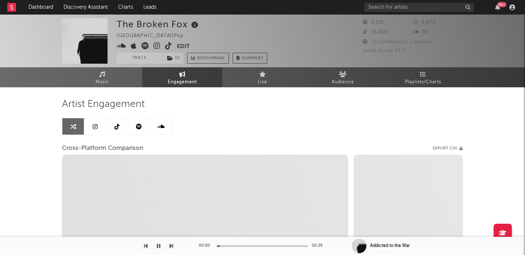
select select "1w"
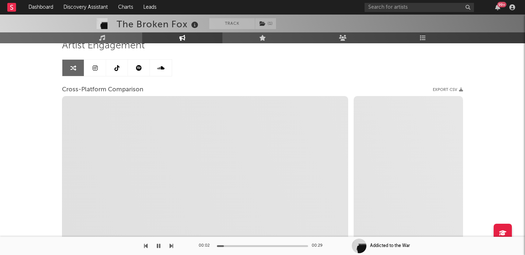
scroll to position [59, 0]
select select "1m"
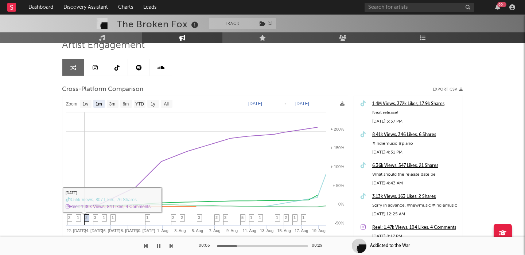
click at [87, 220] on span "2" at bounding box center [86, 218] width 2 height 4
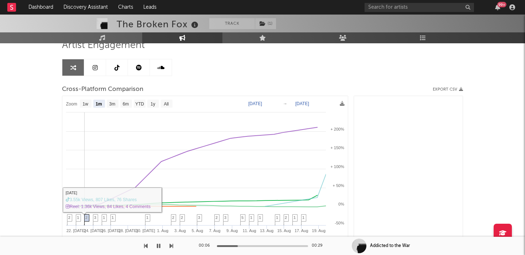
scroll to position [820, 0]
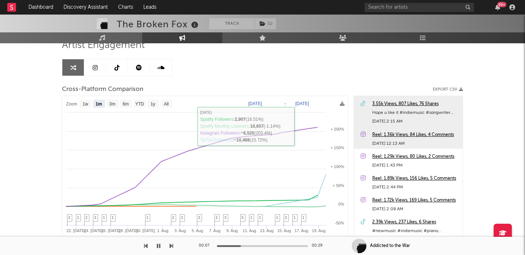
click at [380, 134] on div "Reel: 1.36k Views, 84 Likes, 4 Comments" at bounding box center [415, 135] width 87 height 9
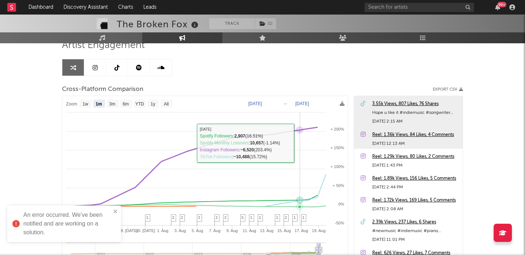
scroll to position [0, 0]
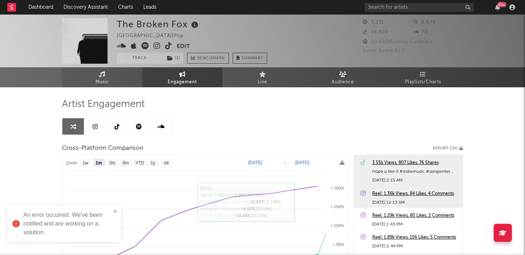
click at [104, 74] on icon at bounding box center [102, 74] width 6 height 6
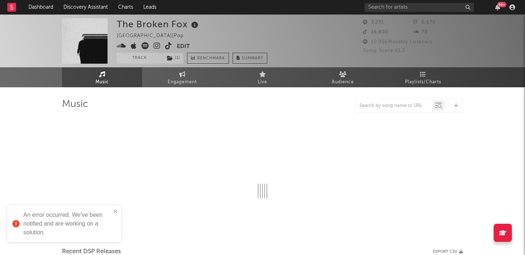
select select "1w"
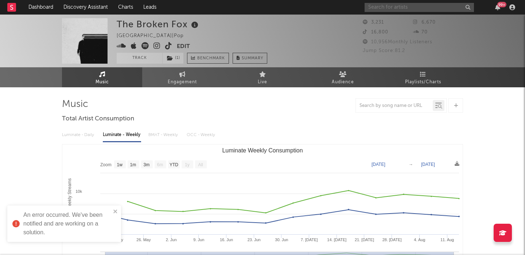
click at [395, 7] on input "text" at bounding box center [418, 7] width 109 height 9
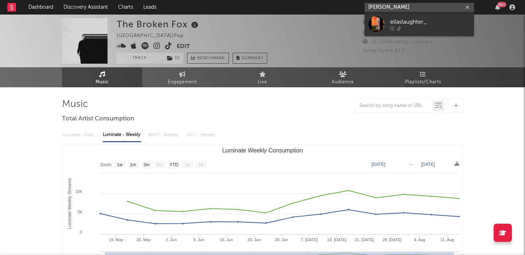
type input "[PERSON_NAME]"
click at [425, 28] on div at bounding box center [430, 28] width 80 height 4
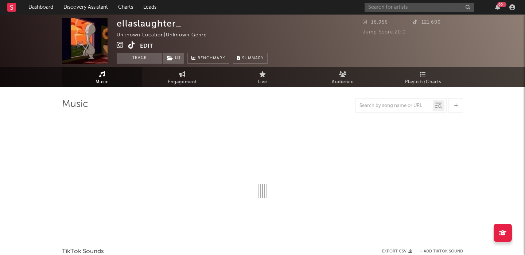
select select "1w"
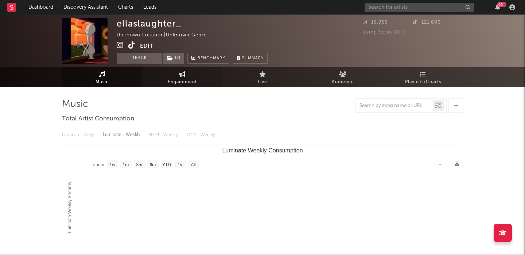
click at [183, 74] on icon at bounding box center [182, 74] width 6 height 6
select select "1w"
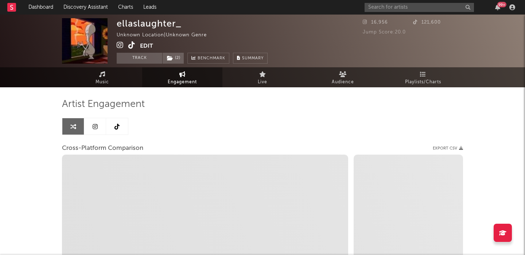
select select "1m"
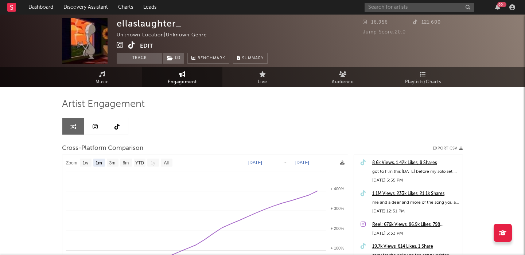
click at [130, 43] on icon at bounding box center [131, 45] width 7 height 7
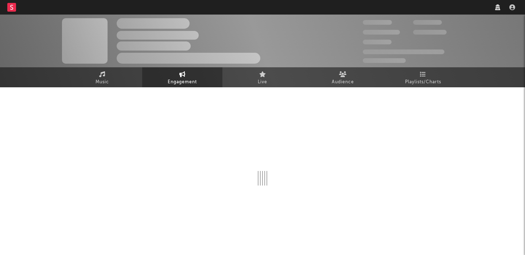
select select "1w"
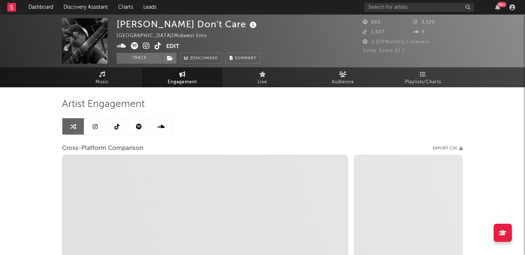
select select "1m"
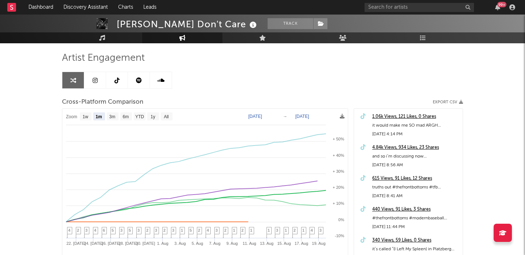
scroll to position [50, 0]
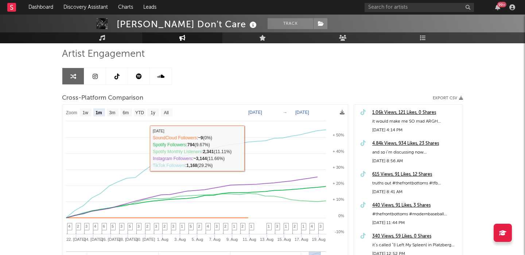
click at [117, 80] on link at bounding box center [117, 76] width 22 height 16
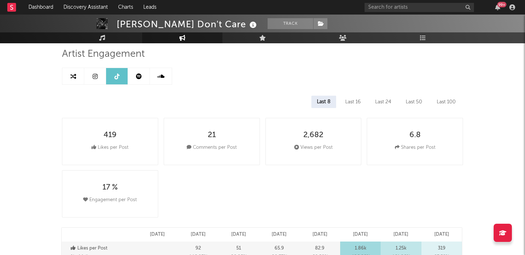
select select "6m"
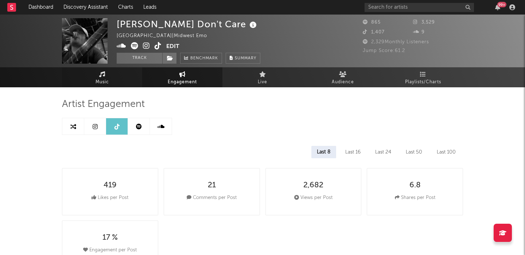
click at [111, 81] on link "Music" at bounding box center [102, 77] width 80 height 20
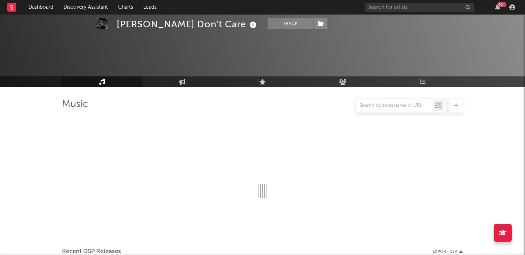
scroll to position [263, 0]
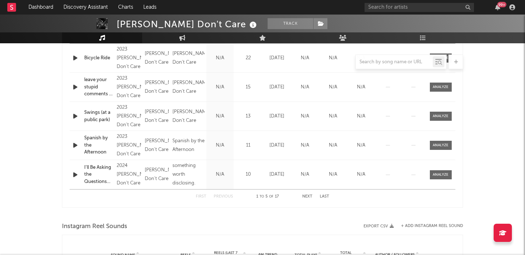
select select "1w"
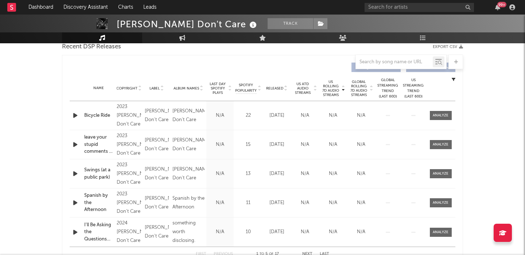
click at [74, 114] on icon "button" at bounding box center [75, 115] width 8 height 9
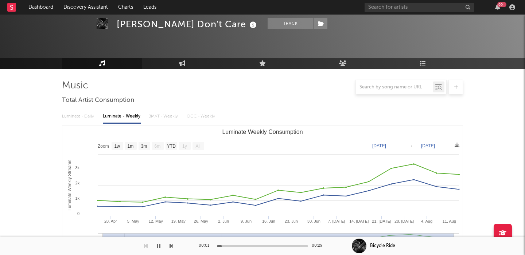
scroll to position [0, 0]
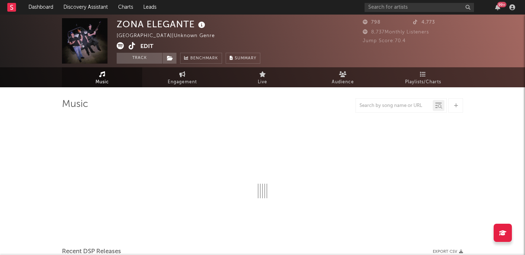
select select "1w"
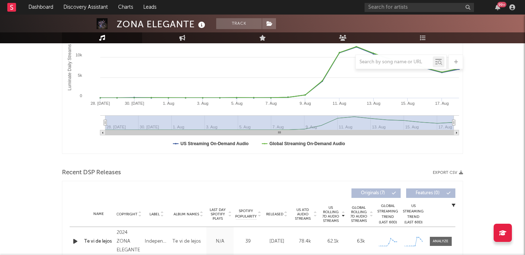
scroll to position [198, 0]
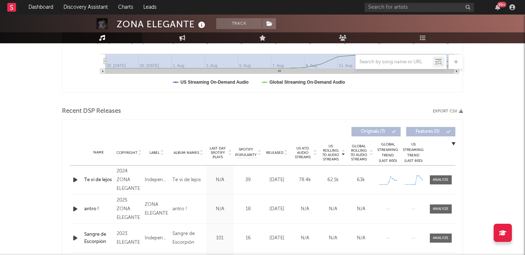
click at [76, 178] on icon "button" at bounding box center [75, 180] width 8 height 9
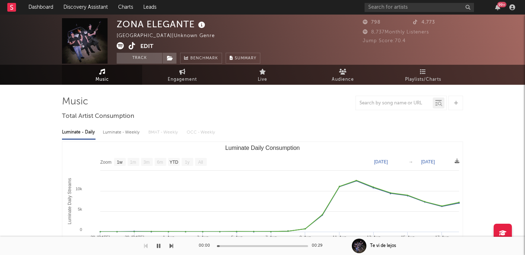
scroll to position [0, 0]
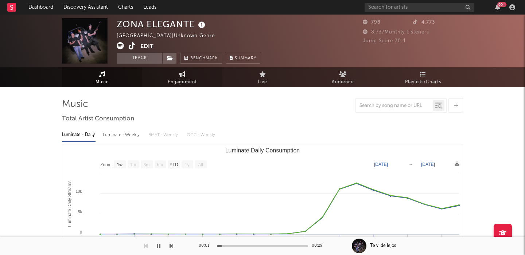
click at [177, 73] on link "Engagement" at bounding box center [182, 77] width 80 height 20
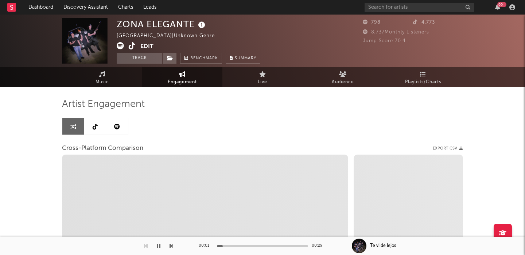
select select "1w"
select select "1m"
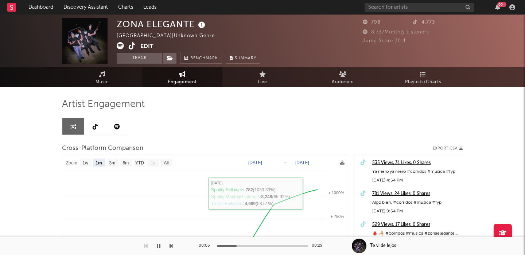
click at [130, 45] on icon at bounding box center [132, 45] width 7 height 7
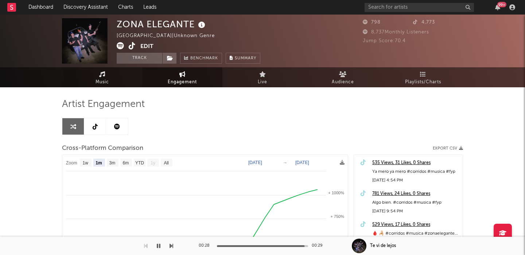
click at [128, 77] on link "Music" at bounding box center [102, 77] width 80 height 20
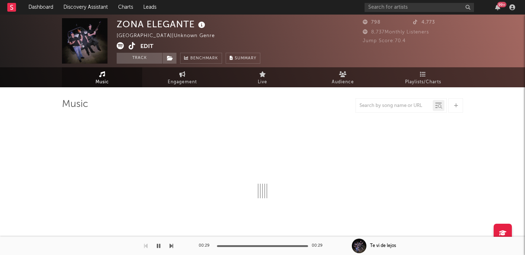
select select "1w"
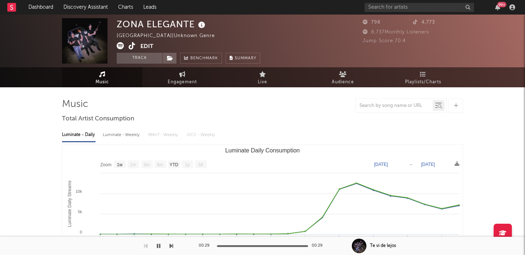
click at [115, 137] on div "Luminate - Weekly" at bounding box center [122, 135] width 38 height 12
select select "1w"
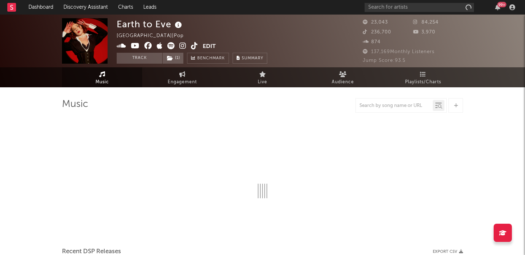
select select "6m"
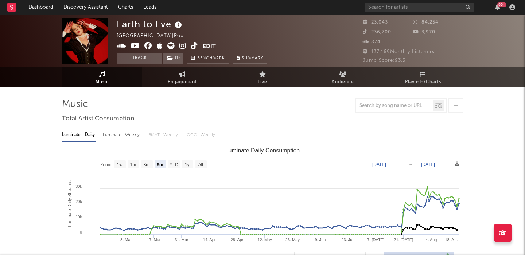
click at [115, 135] on div "Luminate - Weekly" at bounding box center [122, 135] width 38 height 12
select select "6m"
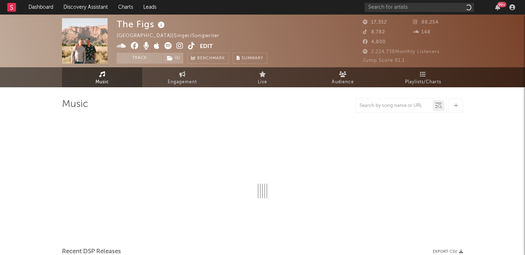
select select "6m"
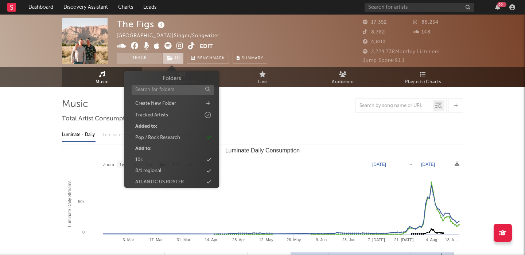
click at [175, 61] on span "( 1 )" at bounding box center [172, 58] width 21 height 11
click at [286, 148] on text "Luminate Daily Consumption" at bounding box center [262, 151] width 75 height 6
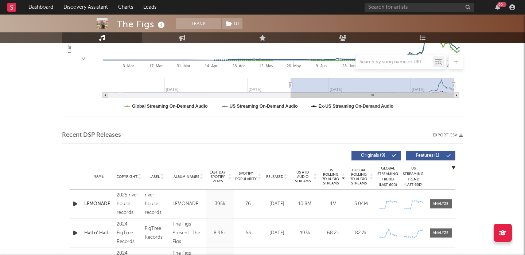
scroll to position [217, 0]
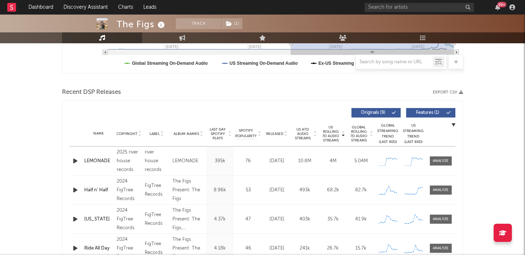
click at [75, 164] on icon "button" at bounding box center [75, 161] width 8 height 9
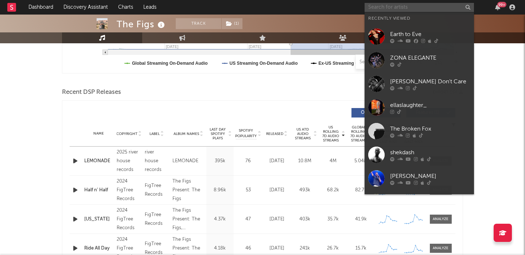
click at [373, 7] on input "text" at bounding box center [418, 7] width 109 height 9
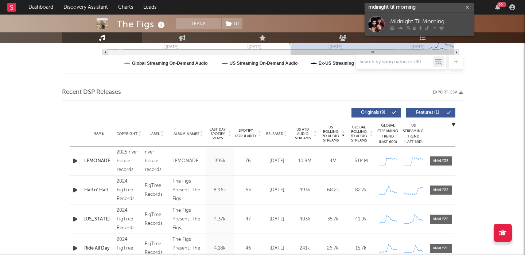
type input "mdinight til morning"
click at [405, 24] on div "Midnight Til Morning" at bounding box center [430, 21] width 80 height 9
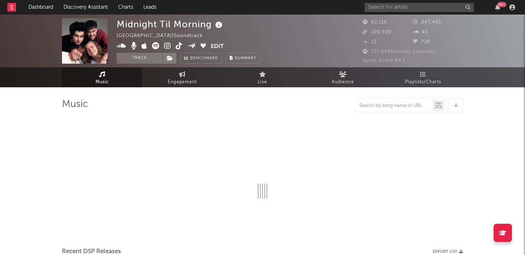
select select "1w"
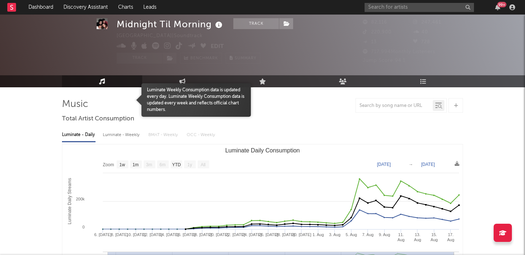
scroll to position [215, 0]
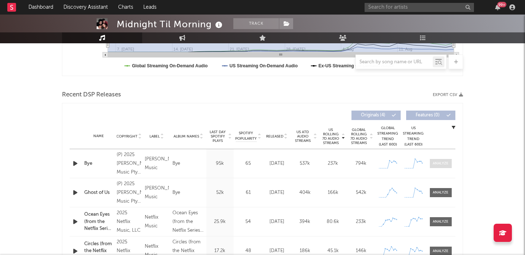
click at [440, 166] on div at bounding box center [440, 163] width 16 height 5
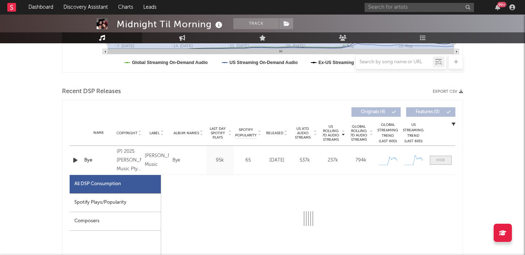
select select "1w"
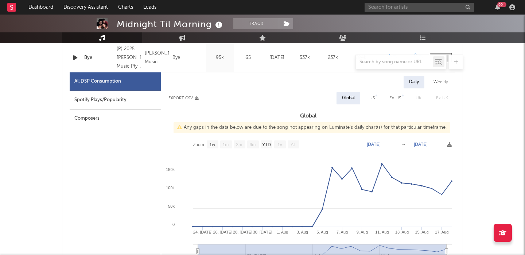
scroll to position [291, 0]
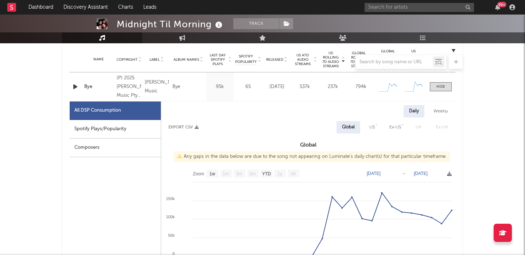
click at [368, 123] on div "US" at bounding box center [372, 127] width 16 height 12
select select "1w"
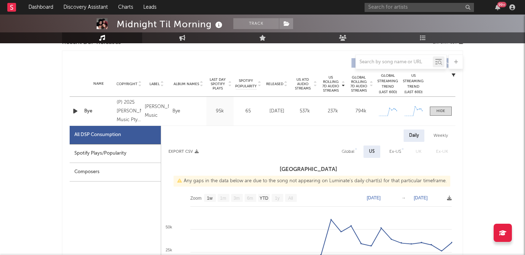
scroll to position [233, 0]
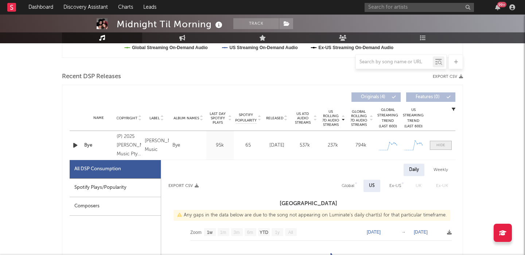
click at [439, 143] on div at bounding box center [440, 145] width 9 height 5
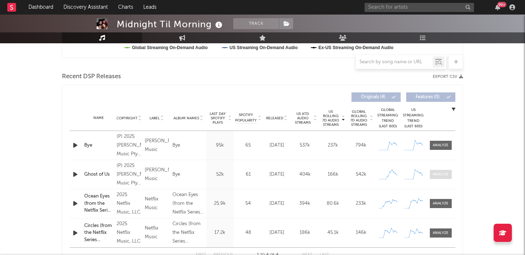
click at [442, 174] on div at bounding box center [440, 174] width 16 height 5
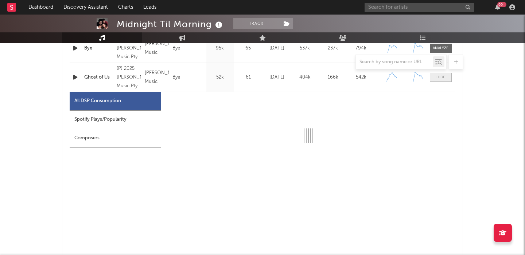
select select "1w"
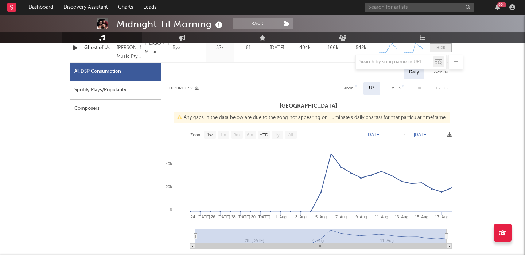
scroll to position [368, 0]
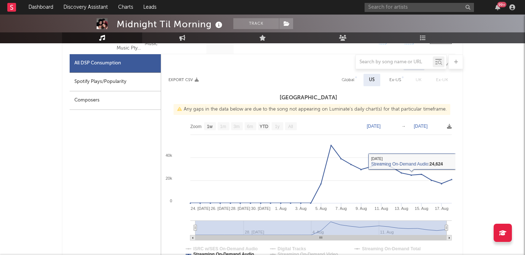
click at [349, 79] on div "Global" at bounding box center [347, 80] width 13 height 9
select select "1w"
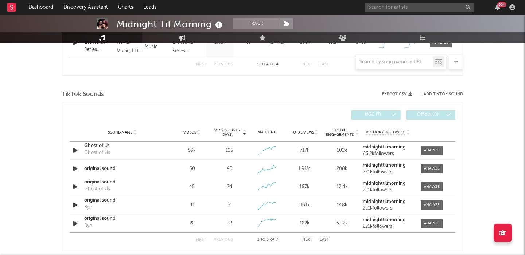
scroll to position [780, 0]
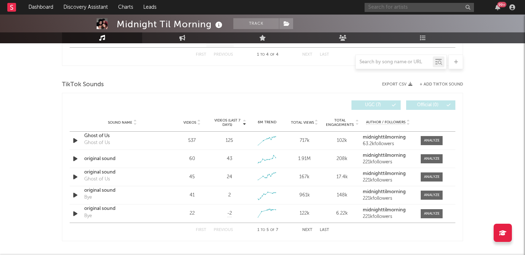
click at [392, 7] on input "text" at bounding box center [418, 7] width 109 height 9
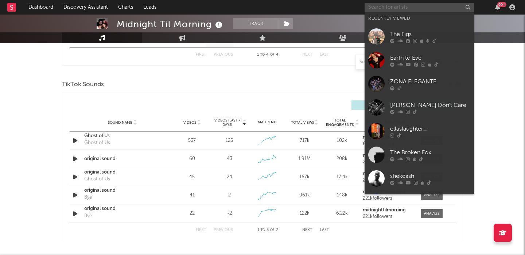
paste input "[URL][DOMAIN_NAME]"
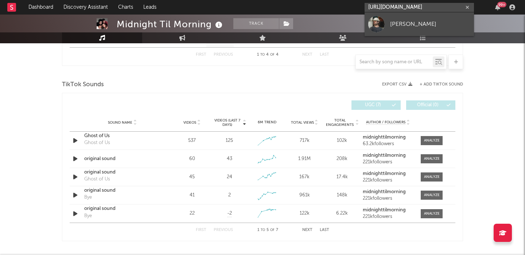
type input "[URL][DOMAIN_NAME]"
click at [403, 20] on div "[PERSON_NAME]" at bounding box center [430, 24] width 80 height 9
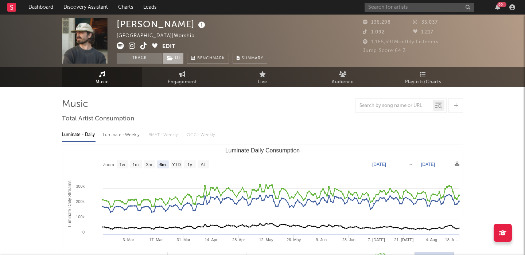
click at [171, 58] on icon at bounding box center [170, 58] width 6 height 5
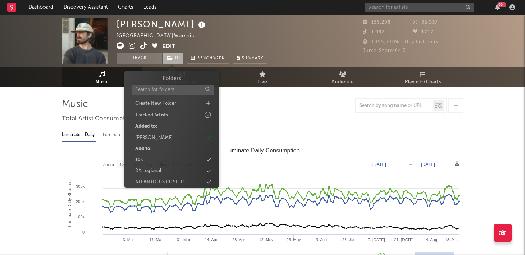
click at [171, 58] on icon at bounding box center [170, 58] width 6 height 5
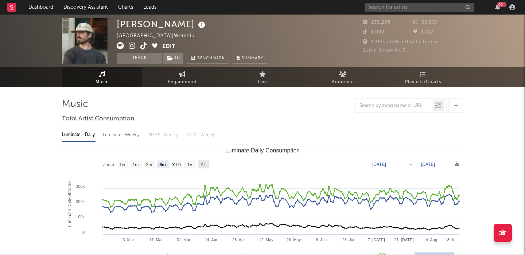
click at [201, 165] on text "All" at bounding box center [202, 164] width 5 height 5
select select "All"
type input "[DATE]"
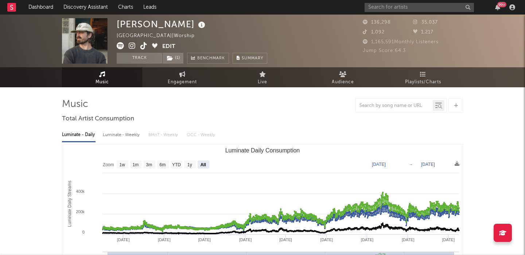
click at [126, 137] on div "Luminate - Weekly" at bounding box center [122, 135] width 38 height 12
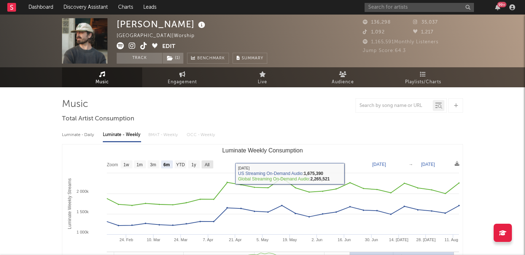
click at [204, 165] on rect "Luminate Weekly Consumption" at bounding box center [207, 165] width 12 height 8
select select "All"
type input "[DATE]"
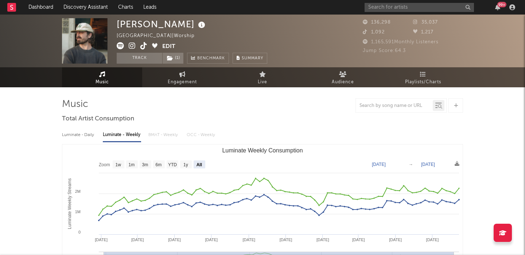
click at [86, 133] on div "Luminate - Daily" at bounding box center [79, 135] width 34 height 12
select select "6m"
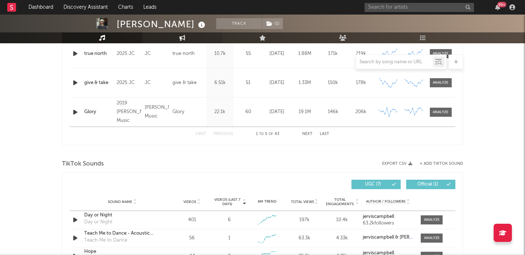
scroll to position [436, 0]
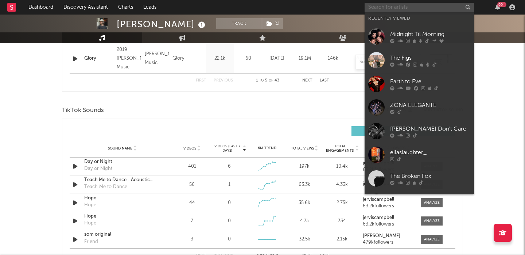
click at [407, 6] on input "text" at bounding box center [418, 7] width 109 height 9
paste input "[PERSON_NAME]"
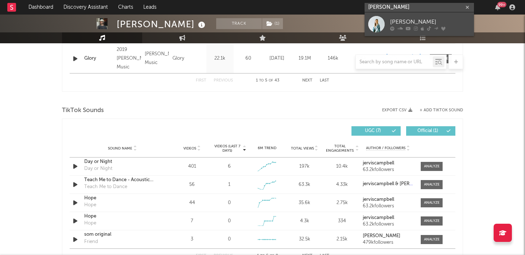
type input "[PERSON_NAME]"
click at [409, 19] on div "[PERSON_NAME]" at bounding box center [430, 21] width 80 height 9
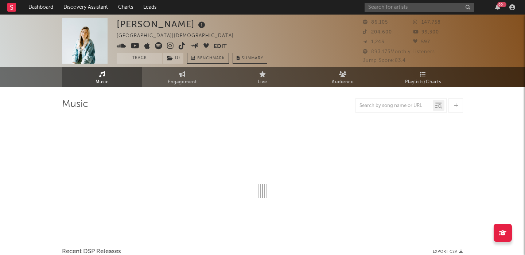
select select "6m"
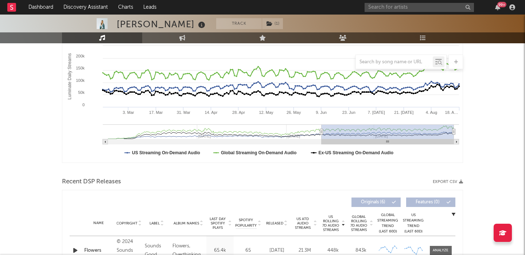
scroll to position [182, 0]
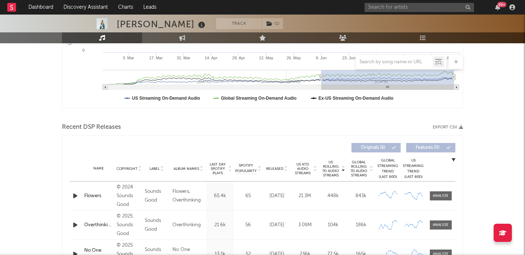
click at [276, 165] on div "Name Copyright Label Album Names Composer Names 7 Day Spotify Plays Last Day Sp…" at bounding box center [262, 169] width 385 height 26
click at [279, 170] on span "Released" at bounding box center [274, 169] width 17 height 4
click at [331, 170] on span "US Rolling 7D Audio Streams" at bounding box center [331, 168] width 20 height 17
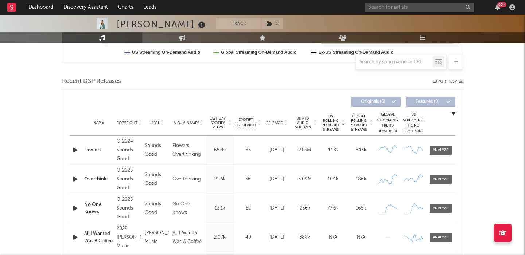
scroll to position [231, 0]
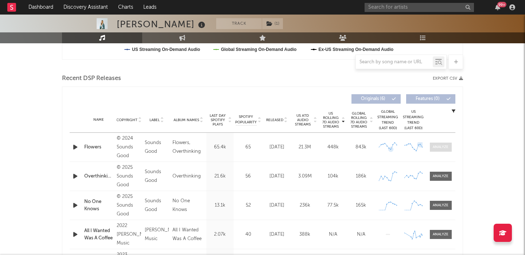
click at [430, 147] on span at bounding box center [441, 147] width 22 height 9
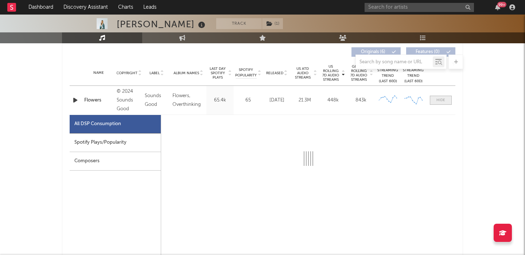
scroll to position [299, 0]
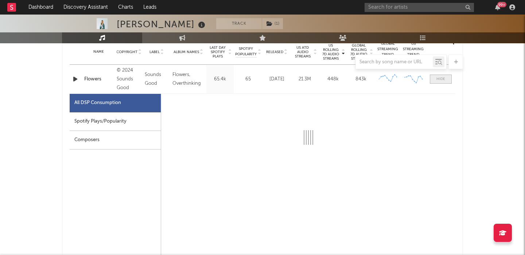
select select "6m"
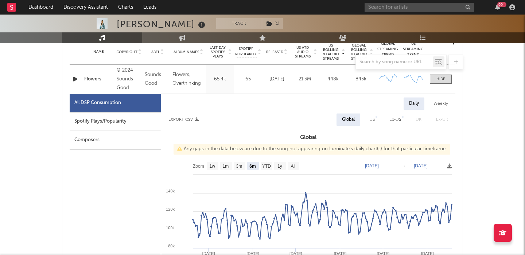
click at [132, 119] on div "Spotify Plays/Popularity" at bounding box center [115, 122] width 91 height 19
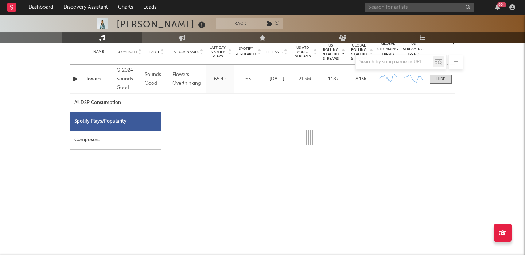
click at [127, 103] on div "All DSP Consumption" at bounding box center [115, 103] width 91 height 19
select select "6m"
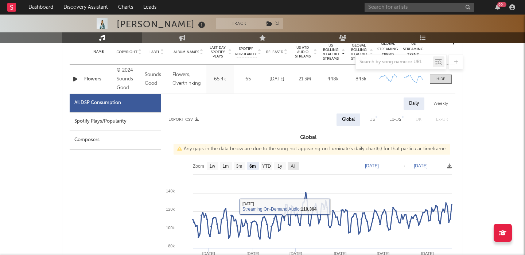
click at [294, 165] on text "All" at bounding box center [292, 166] width 5 height 5
select select "All"
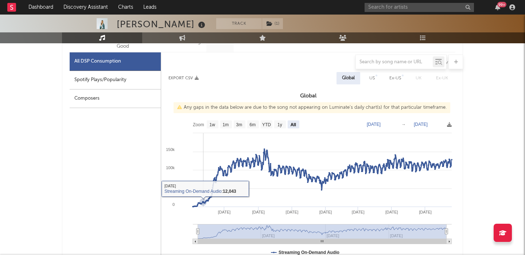
scroll to position [342, 0]
